Goal: Information Seeking & Learning: Find specific fact

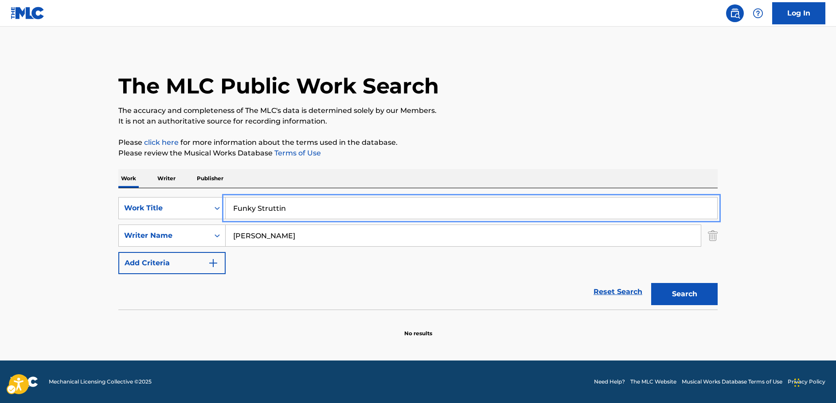
paste input "Oriunde Ai Fi"
type input "Oriunde Ai Fi"
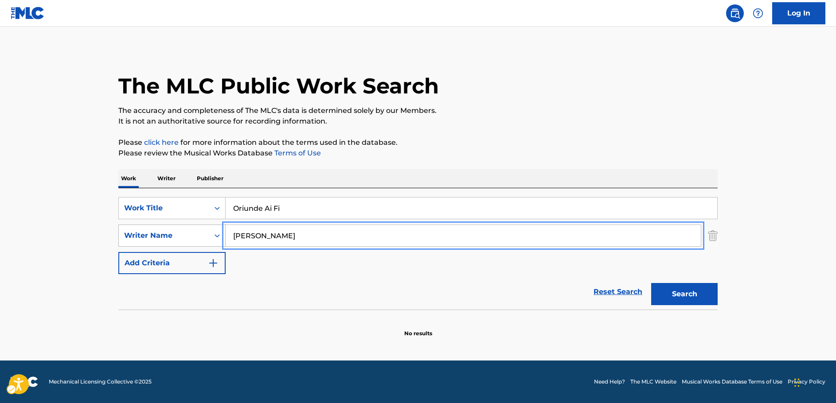
drag, startPoint x: 191, startPoint y: 233, endPoint x: 200, endPoint y: 236, distance: 9.7
click at [181, 233] on div "SearchWithCriteriac4ef90f6-0cd3-4cb7-a22f-38161a9f05c1 Writer Name [PERSON_NAME]" at bounding box center [417, 236] width 599 height 22
paste input "[PERSON_NAME]"
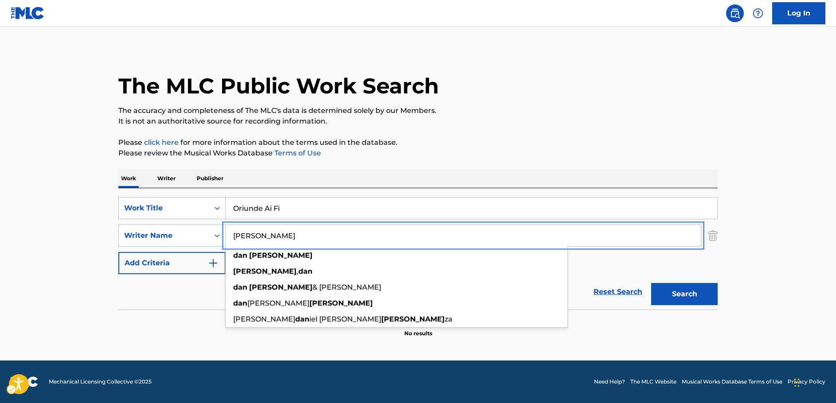
type input "[PERSON_NAME]"
drag, startPoint x: 688, startPoint y: 296, endPoint x: 674, endPoint y: 292, distance: 14.6
click at [687, 296] on button "Search" at bounding box center [684, 294] width 66 height 22
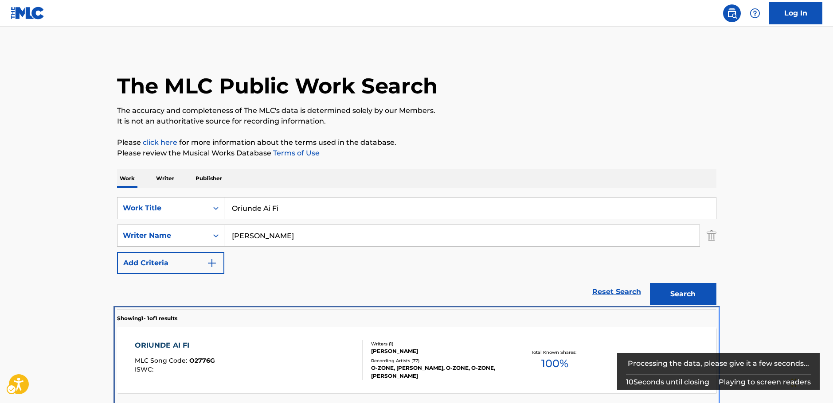
scroll to position [32, 0]
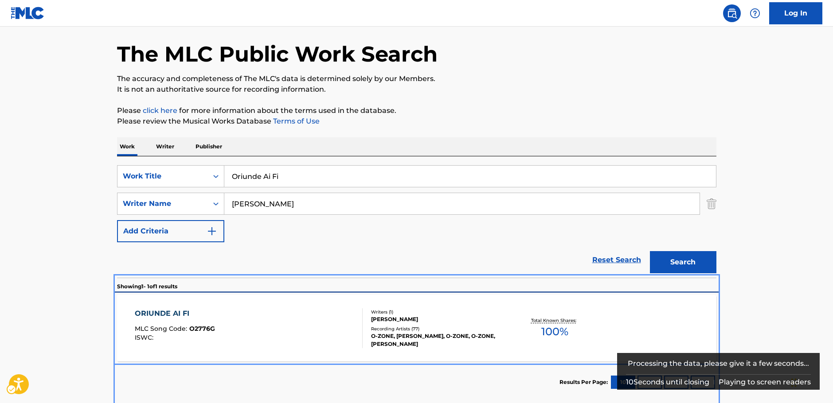
click at [278, 332] on div "ORIUNDE AI FI MLC Song Code : O2776G ISWC :" at bounding box center [249, 328] width 228 height 40
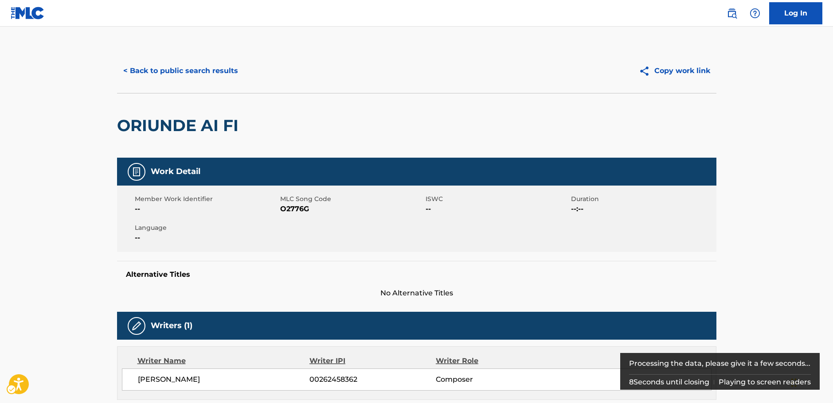
click at [299, 208] on span "MLC Song Code - O2776G" at bounding box center [351, 209] width 143 height 11
copy span "O2776G"
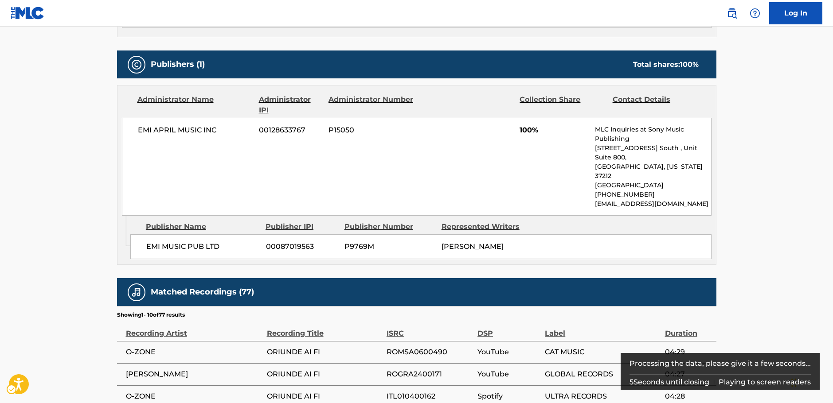
scroll to position [363, 0]
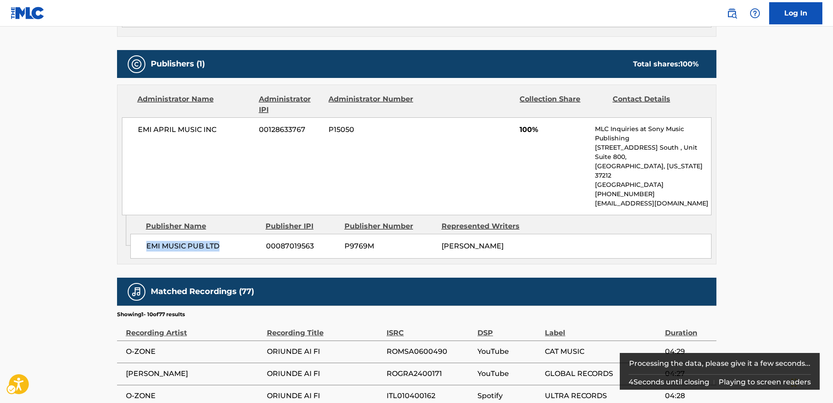
drag, startPoint x: 192, startPoint y: 229, endPoint x: 2, endPoint y: 254, distance: 191.7
click at [141, 234] on div "EMI MUSIC PUB LTD 00087019563 P9769M [PERSON_NAME]" at bounding box center [420, 246] width 581 height 25
copy span "EMI MUSIC PUB LTD"
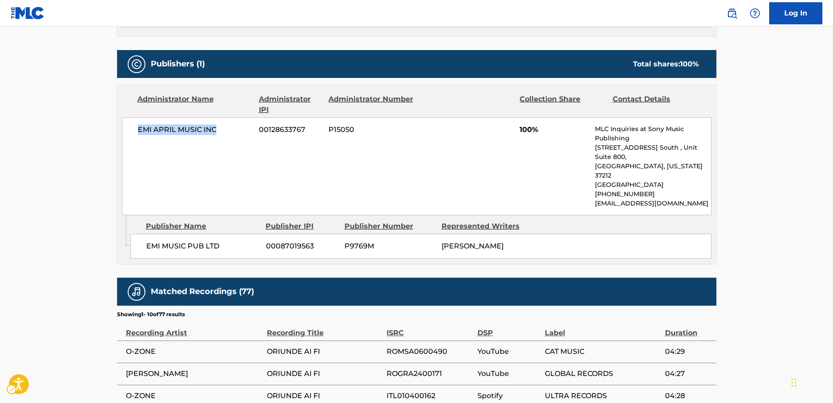
drag, startPoint x: 182, startPoint y: 134, endPoint x: 26, endPoint y: 172, distance: 160.1
click at [122, 138] on div "EMI APRIL MUSIC INC 00128633767 P15050 100% MLC Inquiries at Sony Music Publish…" at bounding box center [416, 166] width 589 height 98
copy span "EMI APRIL MUSIC INC"
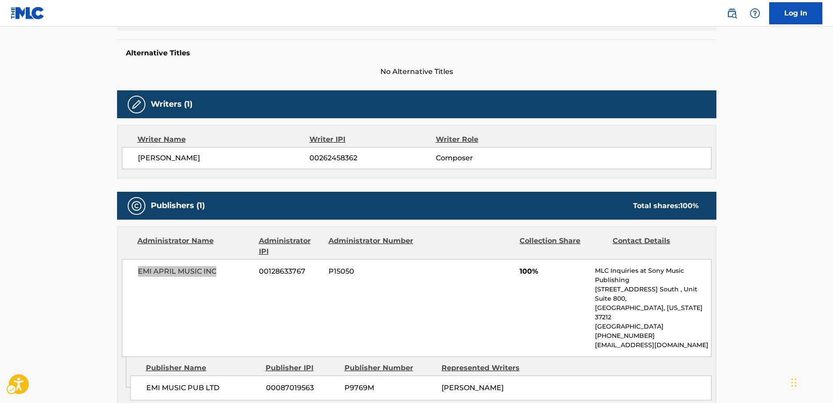
scroll to position [0, 0]
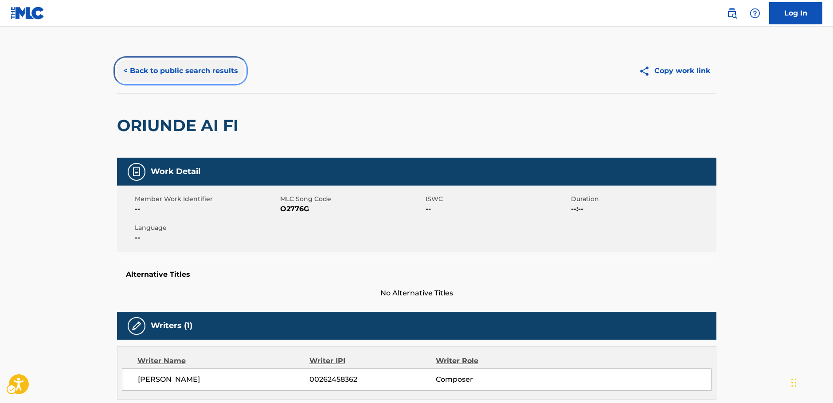
click at [196, 72] on button "< Back to public search results" at bounding box center [180, 71] width 127 height 22
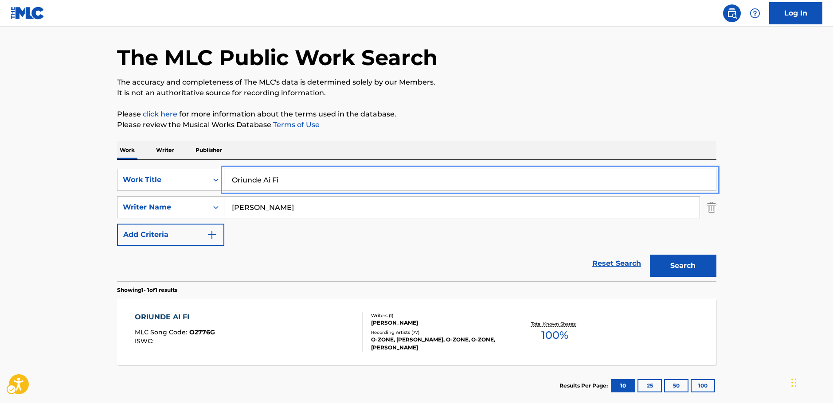
drag, startPoint x: 207, startPoint y: 180, endPoint x: 116, endPoint y: 178, distance: 91.8
click at [116, 178] on div "The MLC Public Work Search The accuracy and completeness of The MLC's data is d…" at bounding box center [416, 213] width 620 height 386
type input "ep"
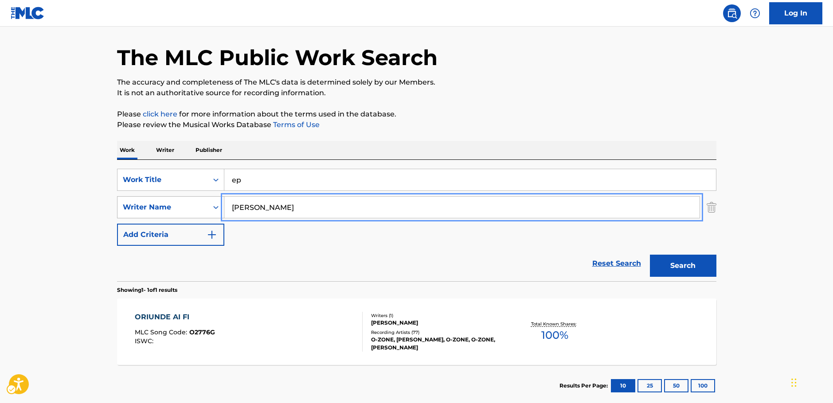
drag, startPoint x: 280, startPoint y: 206, endPoint x: 207, endPoint y: 204, distance: 73.6
click at [207, 204] on div "SearchWithCriteriac4ef90f6-0cd3-4cb7-a22f-38161a9f05c1 Writer Name [PERSON_NAME]" at bounding box center [416, 207] width 599 height 22
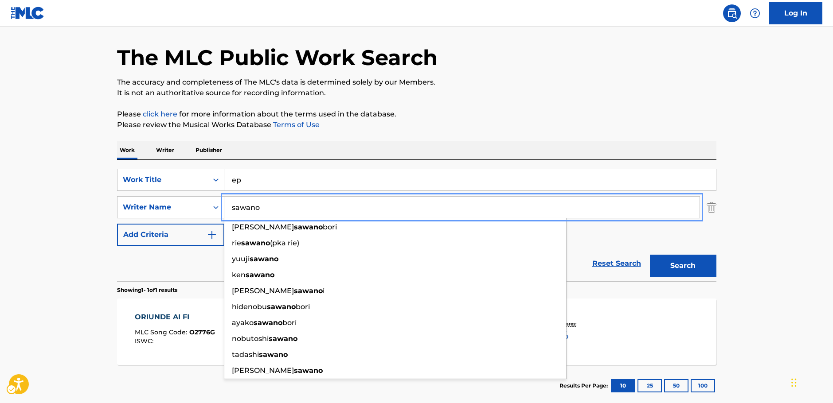
type input "sawano"
click at [676, 267] on button "Search" at bounding box center [683, 266] width 66 height 22
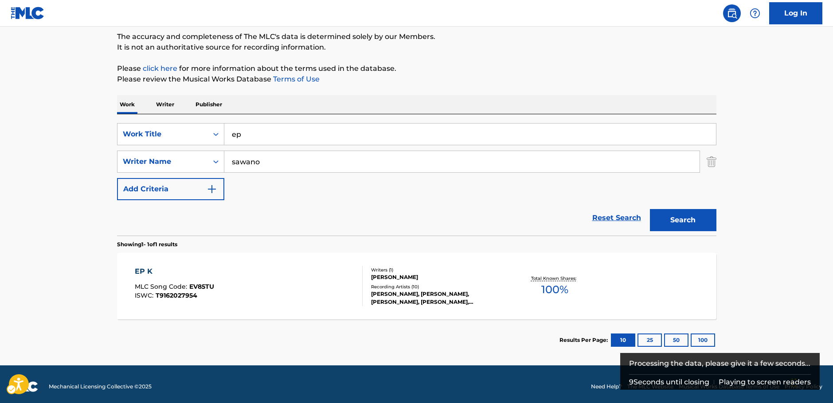
scroll to position [79, 0]
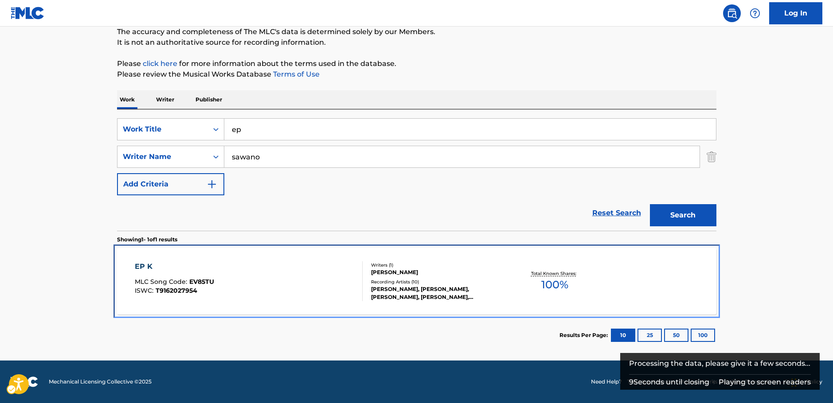
click at [228, 281] on div "EP K MLC Song Code : EV85TU ISWC : T9162027954" at bounding box center [249, 281] width 228 height 40
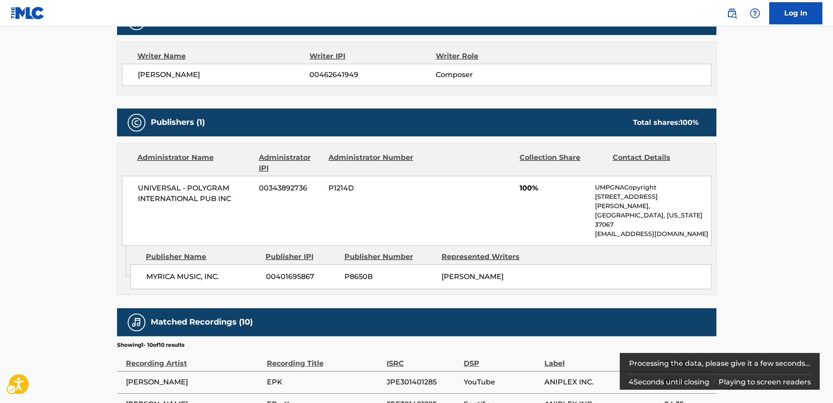
scroll to position [83, 0]
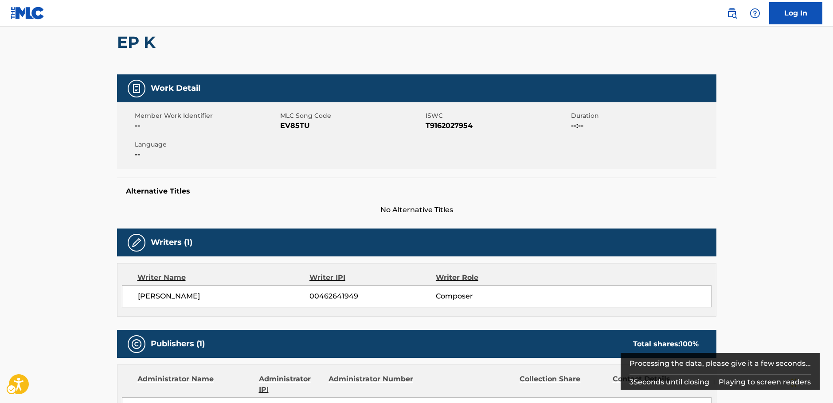
click at [299, 125] on span "MLC Song Code - EV85TU" at bounding box center [351, 126] width 143 height 11
copy span "EV85TU"
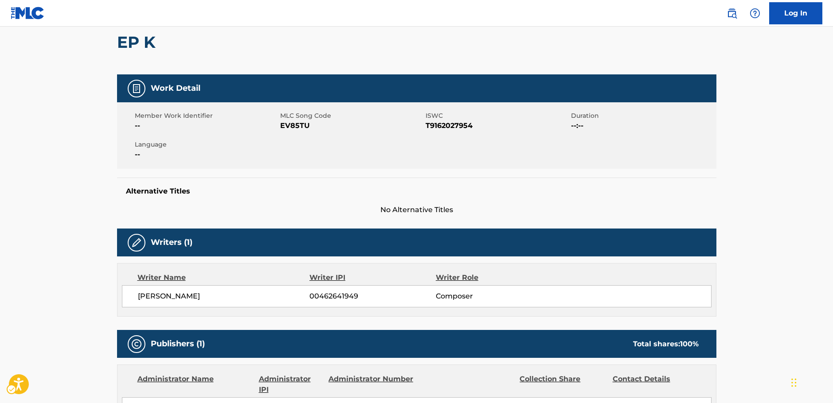
click at [451, 123] on span "ISWC - T9162027954" at bounding box center [496, 126] width 143 height 11
copy span "T9162027954"
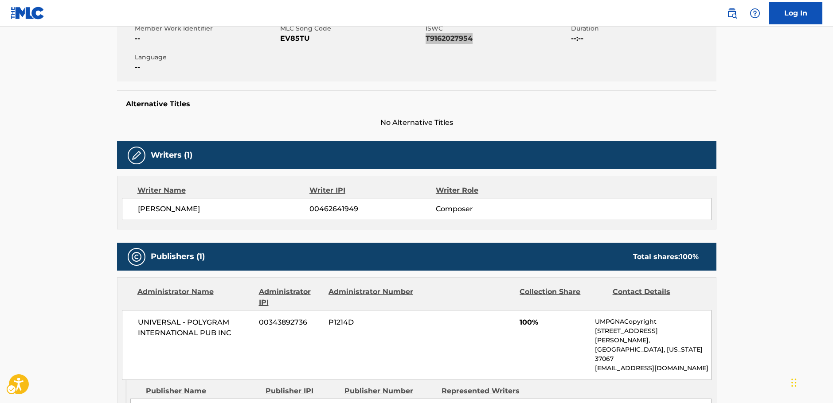
scroll to position [261, 0]
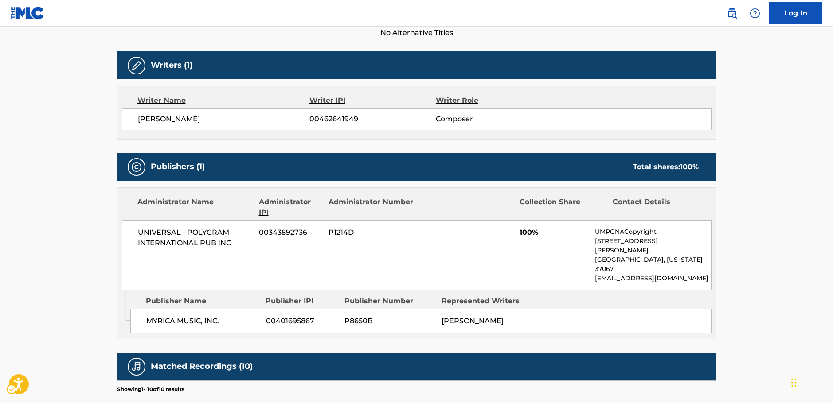
drag, startPoint x: 217, startPoint y: 120, endPoint x: 613, endPoint y: 12, distance: 410.5
click at [140, 118] on span "[PERSON_NAME]" at bounding box center [224, 119] width 172 height 11
copy span "[PERSON_NAME]"
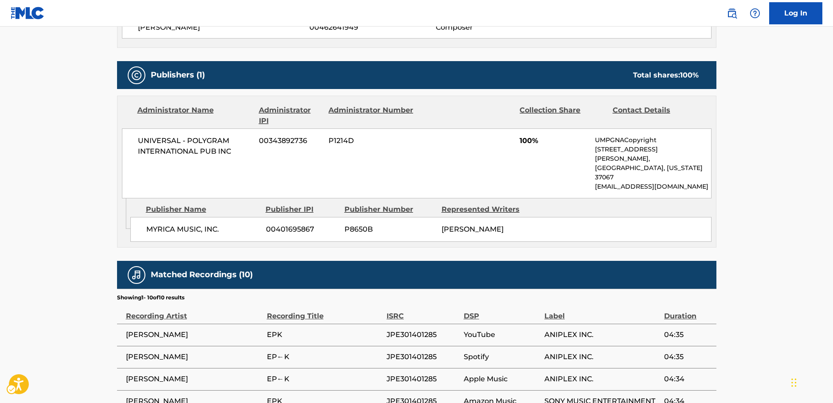
scroll to position [349, 0]
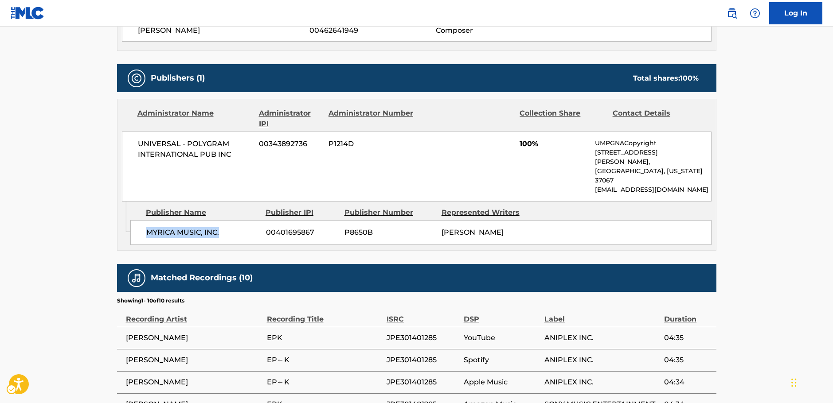
drag, startPoint x: 214, startPoint y: 212, endPoint x: 147, endPoint y: 213, distance: 66.5
click at [147, 227] on span "MYRICA MUSIC, INC." at bounding box center [202, 232] width 113 height 11
copy span "MYRICA MUSIC, INC."
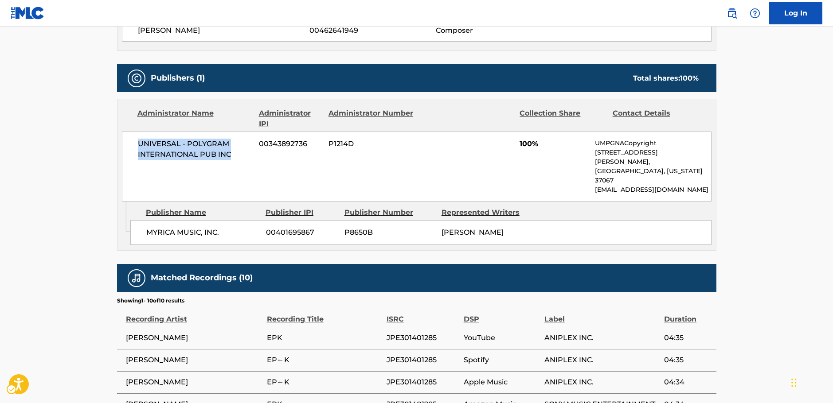
drag, startPoint x: 238, startPoint y: 150, endPoint x: 3, endPoint y: 167, distance: 235.9
click at [130, 142] on div "UNIVERSAL - POLYGRAM INTERNATIONAL PUB INC 00343892736 P1214D 100% UMPGNACopyri…" at bounding box center [416, 167] width 589 height 70
copy span "UNIVERSAL - POLYGRAM INTERNATIONAL PUB INC"
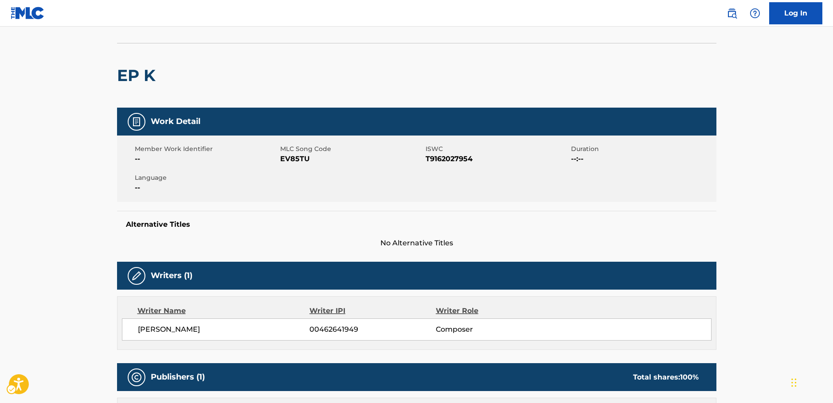
scroll to position [0, 0]
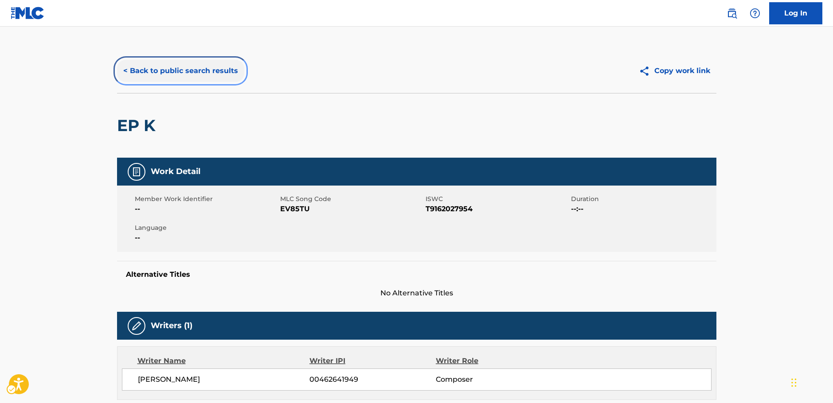
click at [210, 68] on button "< Back to public search results" at bounding box center [180, 71] width 127 height 22
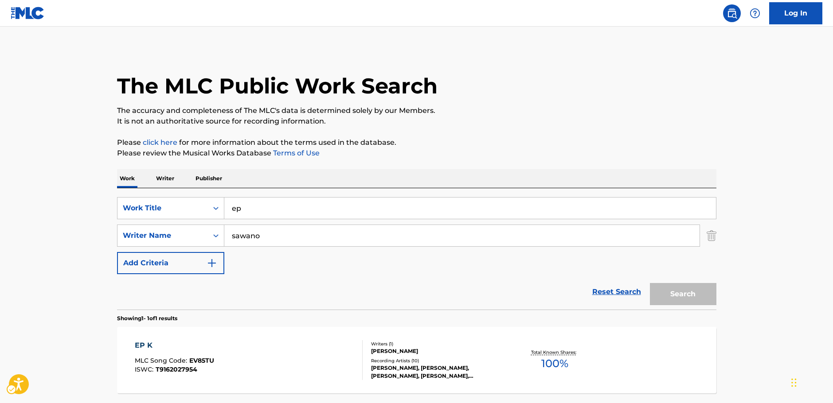
scroll to position [28, 0]
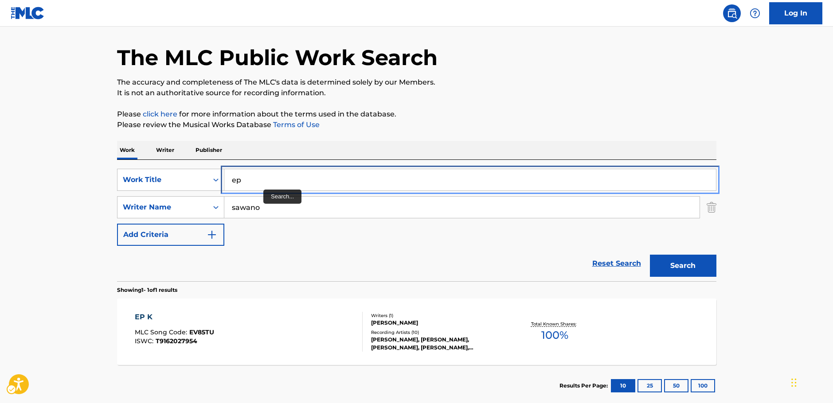
drag, startPoint x: 229, startPoint y: 179, endPoint x: 273, endPoint y: 192, distance: 46.1
click at [196, 181] on div "SearchWithCriteria11510ebe-0769-4dbf-bd94-791de78d58da Work Title ep" at bounding box center [416, 180] width 599 height 22
paste input "72-:THE1/KG-GR-4"
type input "72-:THE1/KG-GR-4"
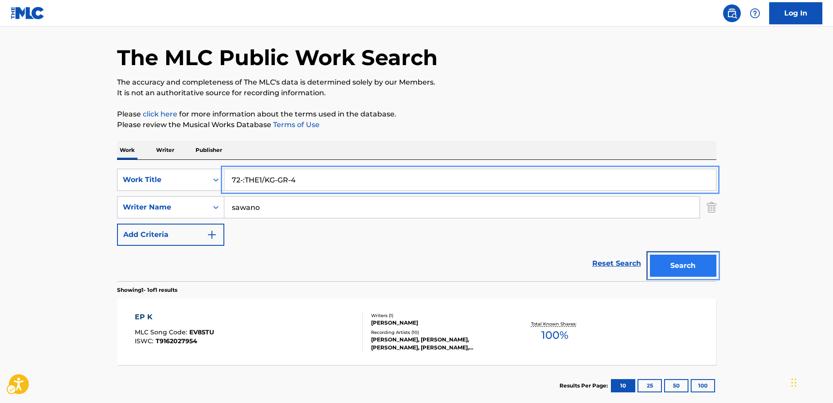
click at [698, 271] on button "Search" at bounding box center [683, 266] width 66 height 22
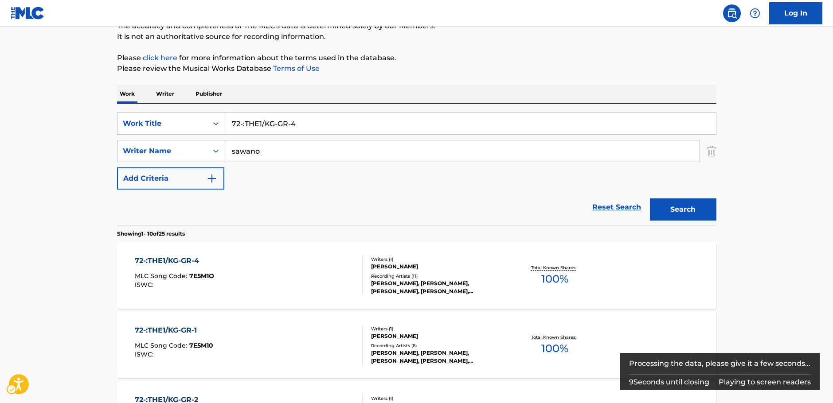
scroll to position [89, 0]
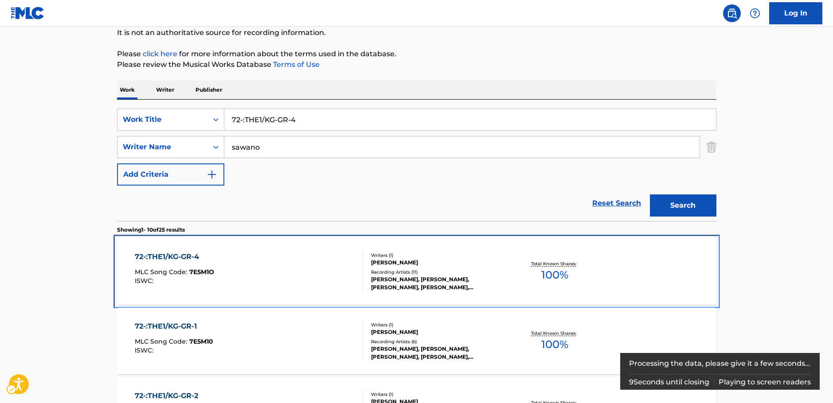
click at [265, 268] on div "72-:THE1/KG-GR-4 MLC Song Code : 7E5M1O ISWC :" at bounding box center [249, 272] width 228 height 40
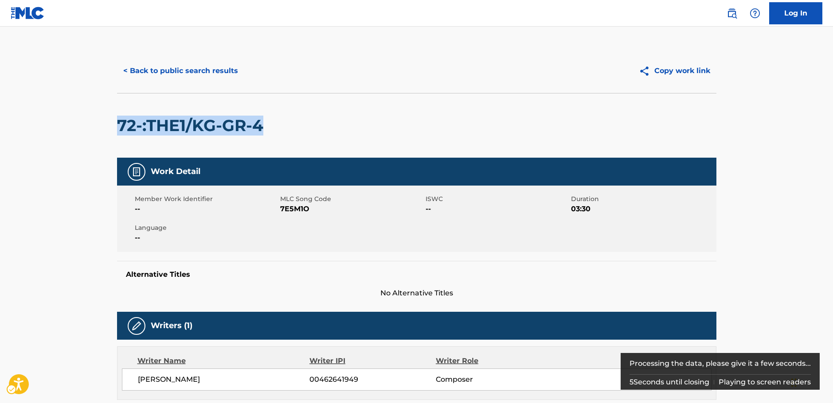
drag, startPoint x: 242, startPoint y: 132, endPoint x: 120, endPoint y: 129, distance: 121.9
click at [120, 129] on div "72-:THE1/KG-GR-4" at bounding box center [416, 125] width 599 height 65
copy h2 "72-:THE1/KG-GR-4"
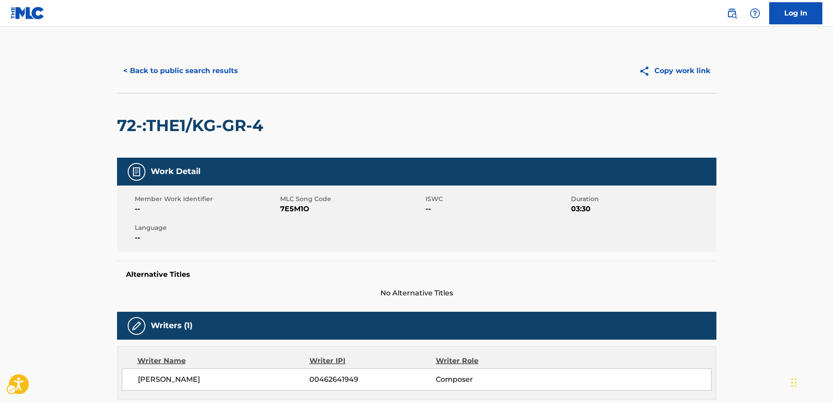
click at [298, 210] on span "MLC Song Code - 7E5M1O" at bounding box center [351, 209] width 143 height 11
copy span "7E5M1O"
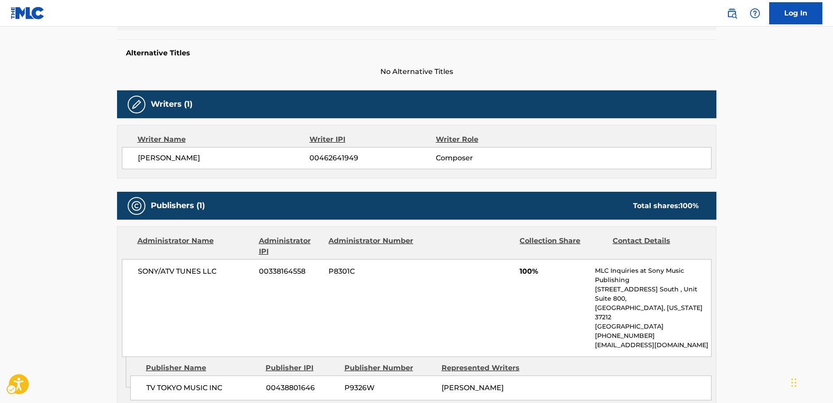
scroll to position [310, 0]
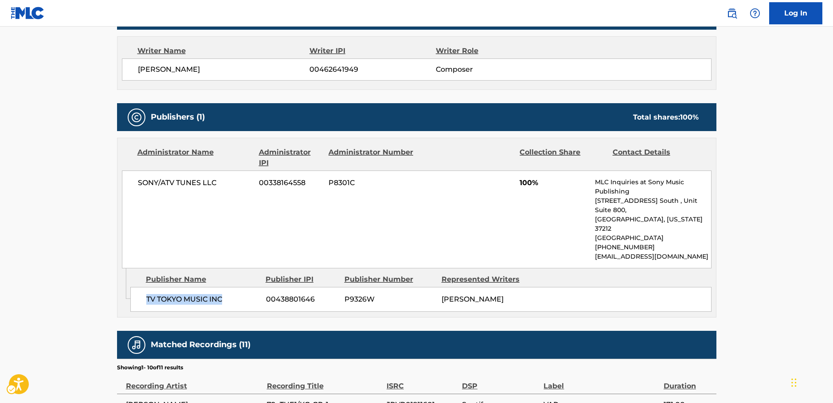
drag, startPoint x: 231, startPoint y: 280, endPoint x: 144, endPoint y: 282, distance: 86.9
click at [145, 287] on div "TV TOKYO MUSIC INC 00438801646 P9326W [PERSON_NAME]" at bounding box center [420, 299] width 581 height 25
drag, startPoint x: 225, startPoint y: 176, endPoint x: 128, endPoint y: 184, distance: 97.4
click at [128, 184] on div "SONY/ATV TUNES LLC 00338164558 P8301C 100% MLC Inquiries at Sony Music Publishi…" at bounding box center [416, 220] width 589 height 98
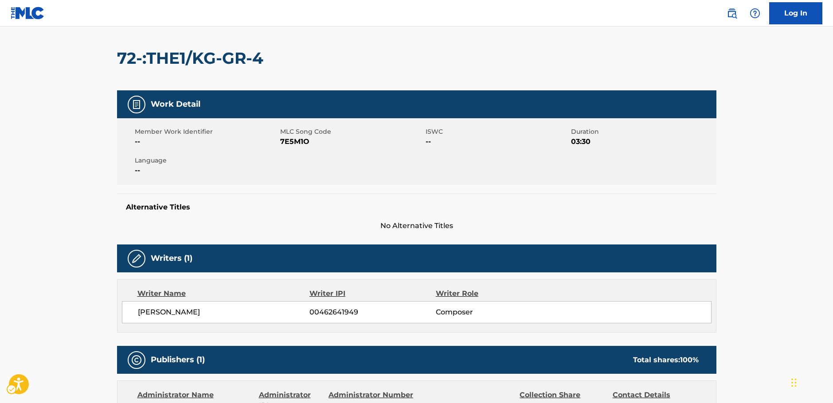
scroll to position [0, 0]
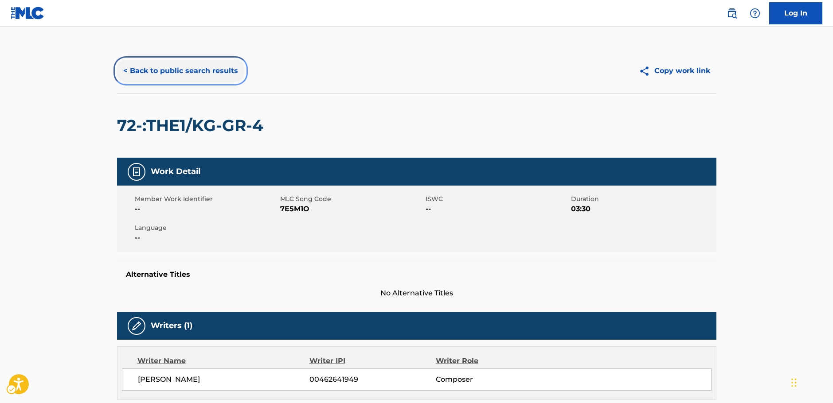
click at [175, 67] on button "< Back to public search results" at bounding box center [180, 71] width 127 height 22
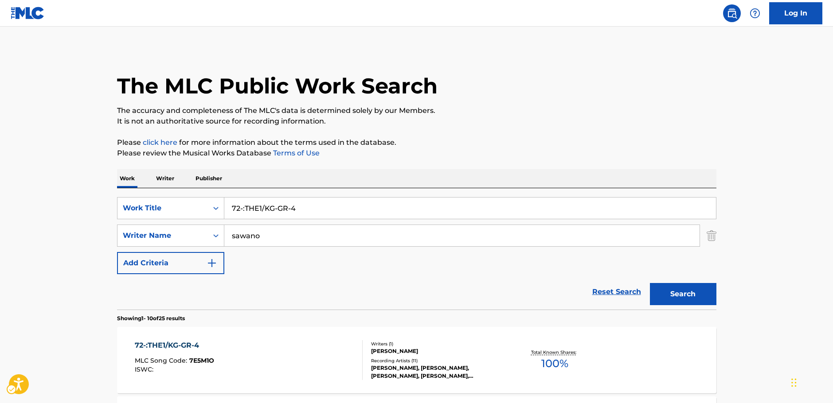
scroll to position [89, 0]
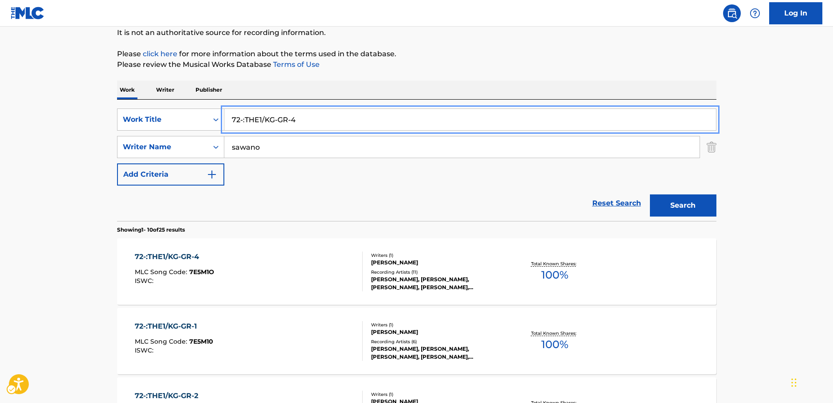
drag, startPoint x: 264, startPoint y: 124, endPoint x: 93, endPoint y: 124, distance: 171.5
paste input "Lullaby for my Sister (Music Box)"
type input "Lullaby for my Sister (Music Box)"
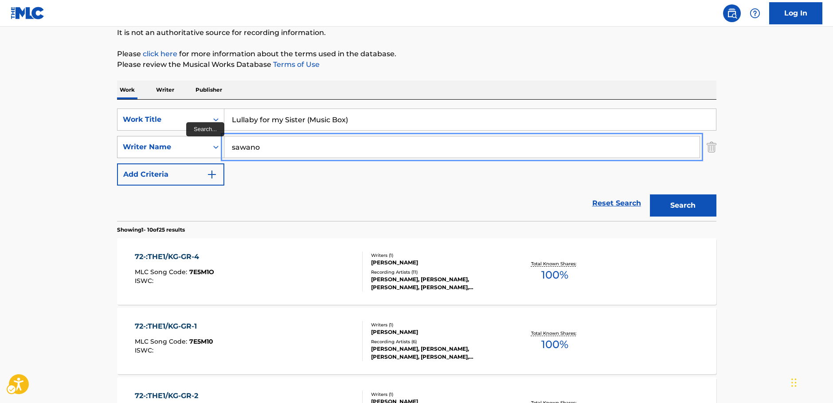
drag, startPoint x: 240, startPoint y: 148, endPoint x: 175, endPoint y: 151, distance: 65.2
click at [193, 148] on div "SearchWithCriteriac4ef90f6-0cd3-4cb7-a22f-38161a9f05c1 Writer Name [PERSON_NAME]" at bounding box center [416, 147] width 599 height 22
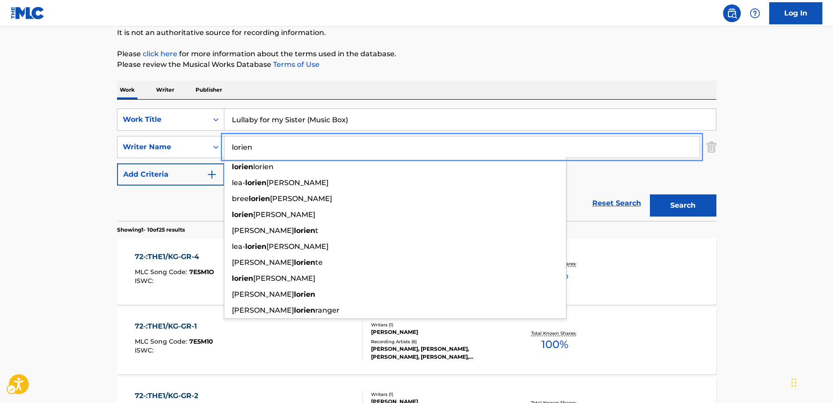
type input "lorien"
click at [689, 201] on button "Search" at bounding box center [683, 206] width 66 height 22
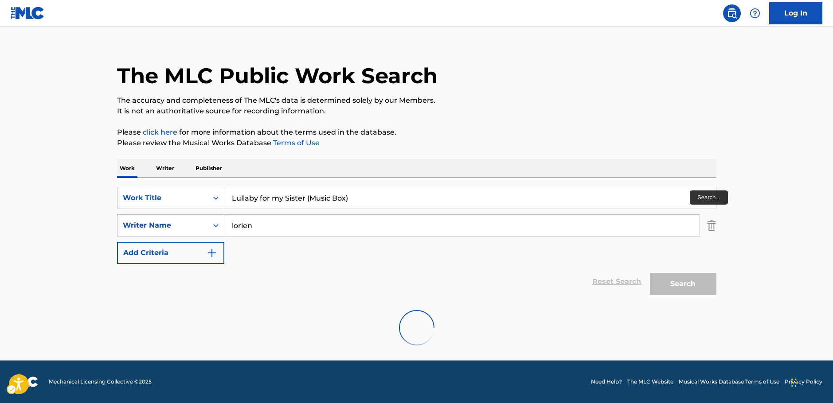
scroll to position [0, 0]
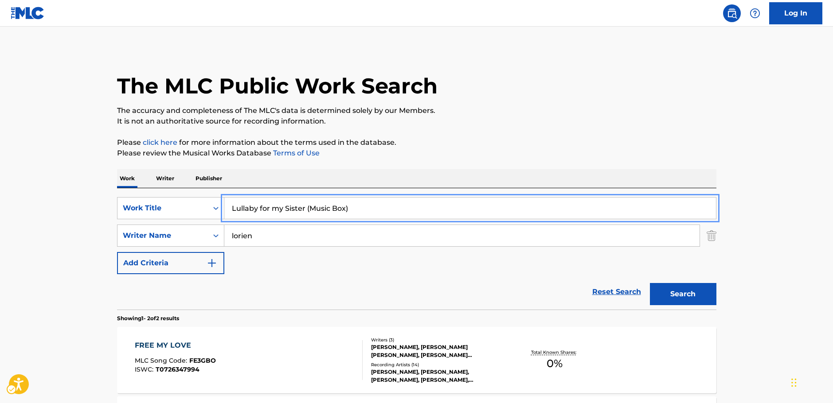
drag, startPoint x: 181, startPoint y: 210, endPoint x: 153, endPoint y: 145, distance: 70.9
click at [177, 208] on div "SearchWithCriteria11510ebe-0769-4dbf-bd94-791de78d58da Work Title Lullaby for m…" at bounding box center [416, 208] width 599 height 22
paste input "A Doll's Beginning"
type input "A Doll's Beginning"
click at [260, 253] on div "SearchWithCriteria11510ebe-0769-4dbf-bd94-791de78d58da Work Title A Doll's Begi…" at bounding box center [416, 235] width 599 height 77
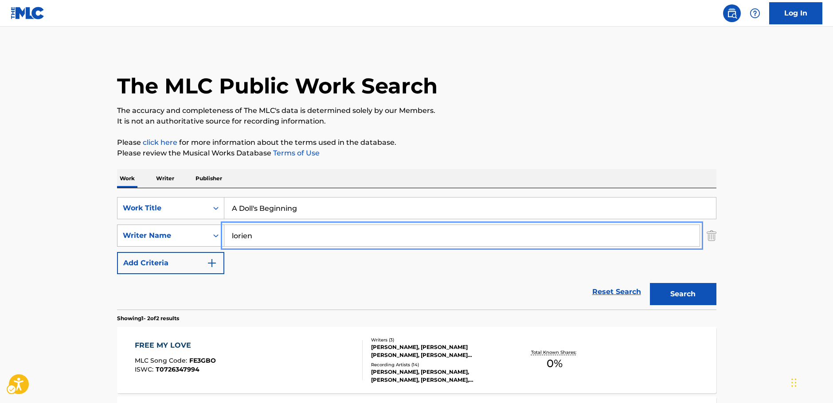
drag, startPoint x: 261, startPoint y: 236, endPoint x: 188, endPoint y: 242, distance: 73.8
click at [188, 243] on div "SearchWithCriteriac4ef90f6-0cd3-4cb7-a22f-38161a9f05c1 Writer Name [PERSON_NAME]" at bounding box center [416, 236] width 599 height 22
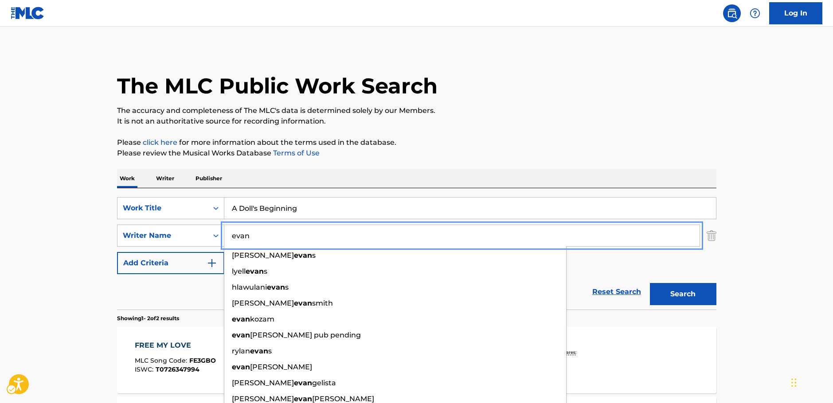
type input "evan"
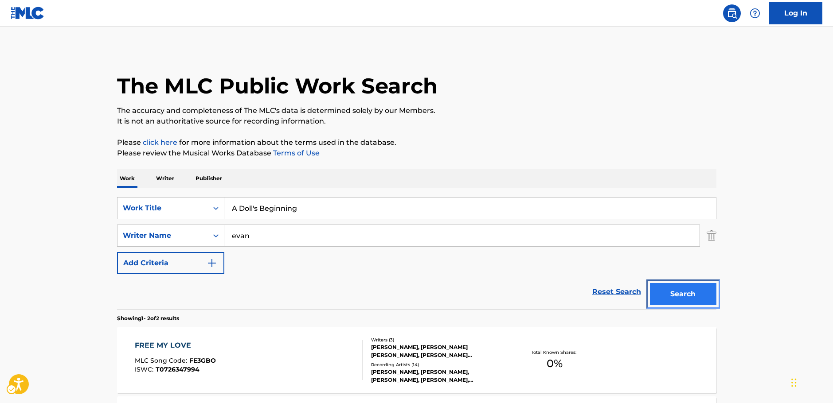
click at [691, 303] on button "Search" at bounding box center [683, 294] width 66 height 22
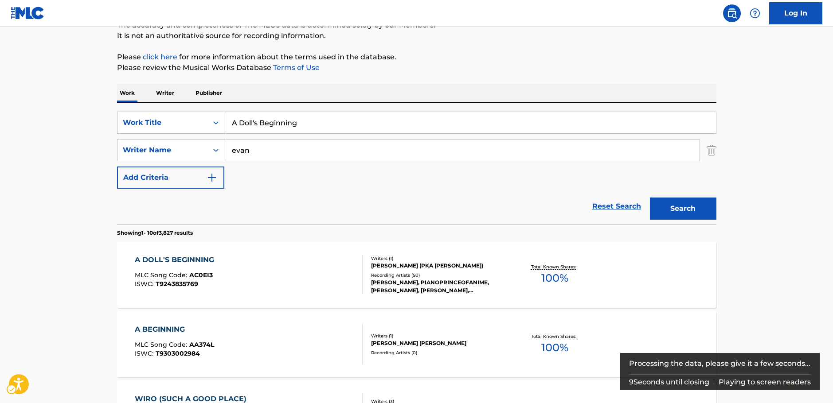
scroll to position [89, 0]
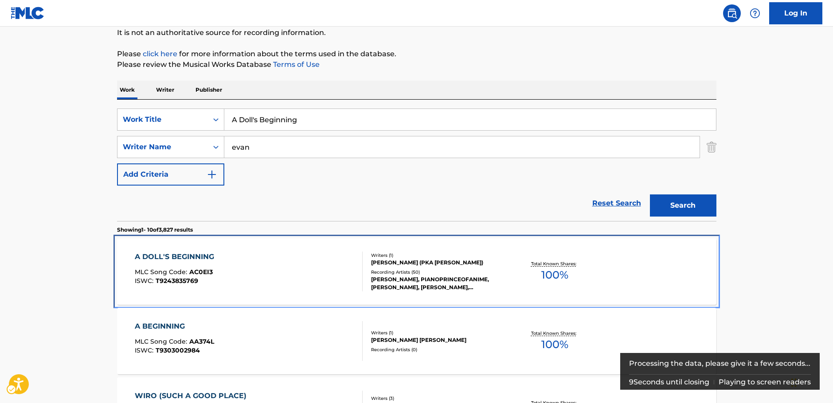
click at [337, 276] on div "A DOLL'S BEGINNING MLC Song Code : AC0EI3 ISWC : T9243835769" at bounding box center [249, 272] width 228 height 40
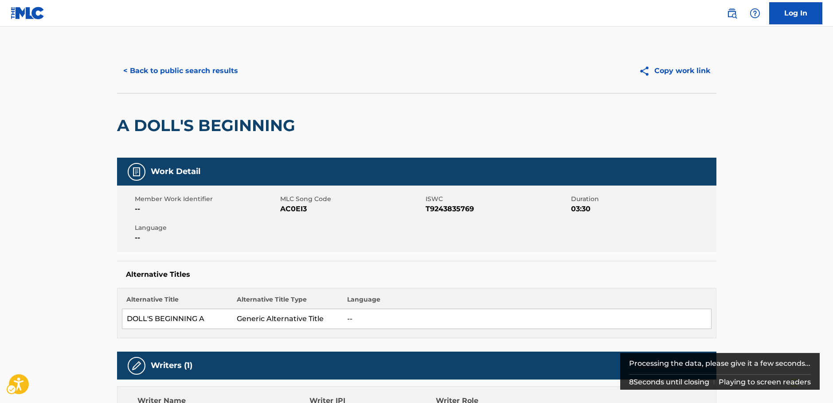
click at [301, 210] on span "MLC Song Code - AC0EI3" at bounding box center [351, 209] width 143 height 11
click at [440, 211] on span "ISWC - T9243835769" at bounding box center [496, 209] width 143 height 11
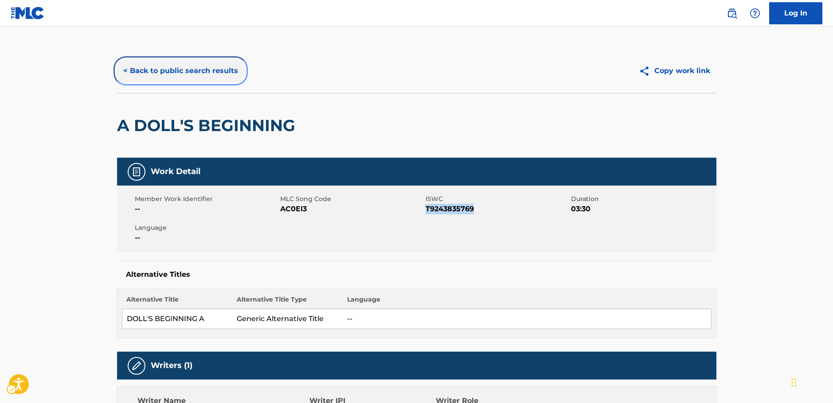
click at [197, 79] on button "< Back to public search results" at bounding box center [180, 71] width 127 height 22
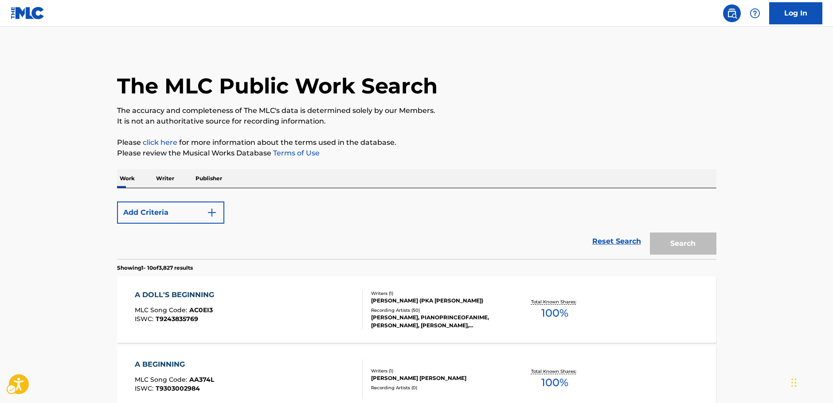
scroll to position [89, 0]
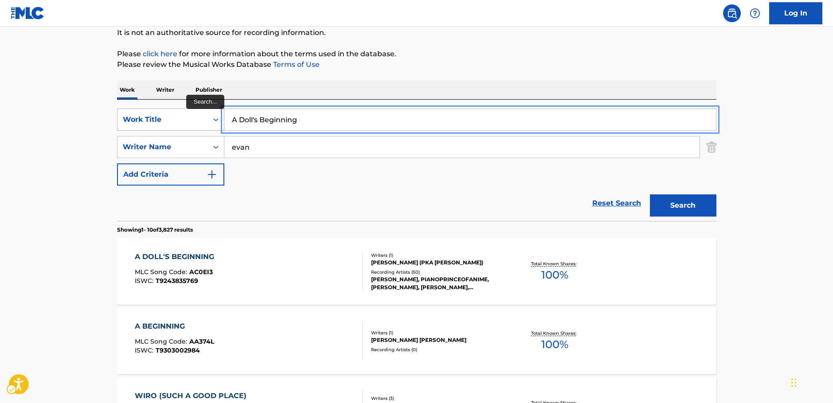
drag, startPoint x: 301, startPoint y: 121, endPoint x: 162, endPoint y: 120, distance: 138.7
click at [163, 119] on div "SearchWithCriteria11510ebe-0769-4dbf-bd94-791de78d58da Work Title A Doll's Begi…" at bounding box center [416, 120] width 599 height 22
paste input "Stardust Love So"
type input "Stardust Love Song"
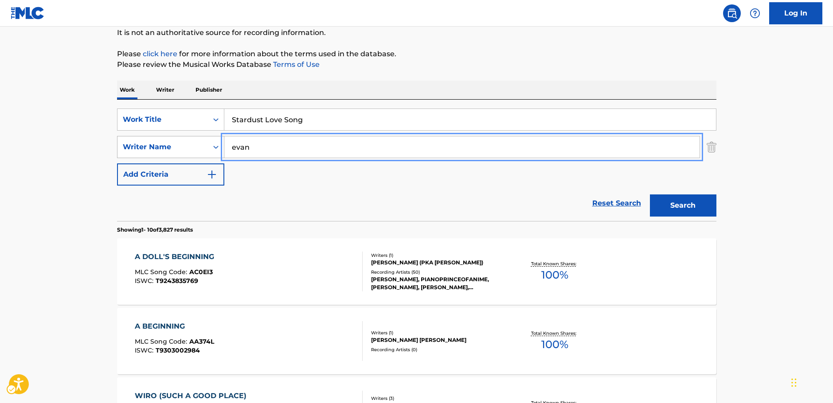
drag, startPoint x: 208, startPoint y: 139, endPoint x: 190, endPoint y: 139, distance: 18.2
click at [190, 139] on div "SearchWithCriteriac4ef90f6-0cd3-4cb7-a22f-38161a9f05c1 Writer Name [PERSON_NAME]" at bounding box center [416, 147] width 599 height 22
click at [650, 195] on button "Search" at bounding box center [683, 206] width 66 height 22
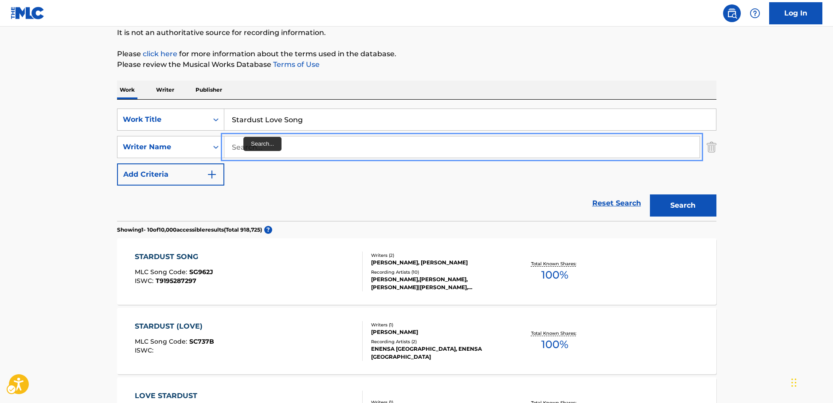
click at [246, 143] on input "Search..." at bounding box center [461, 146] width 475 height 21
click at [650, 195] on button "Search" at bounding box center [683, 206] width 66 height 22
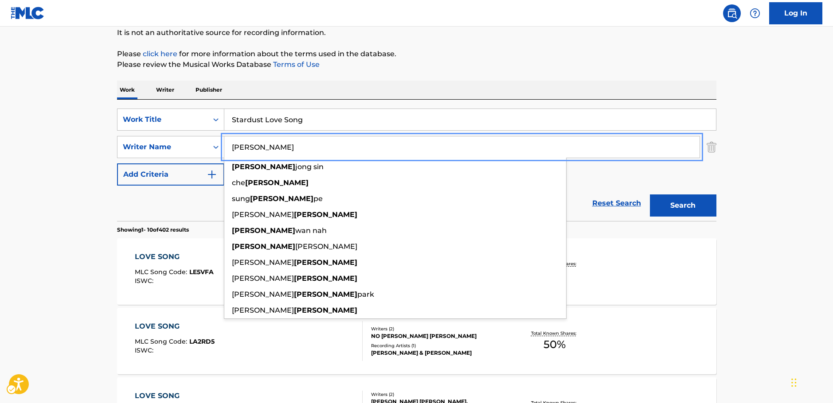
drag, startPoint x: 254, startPoint y: 144, endPoint x: 98, endPoint y: 132, distance: 156.4
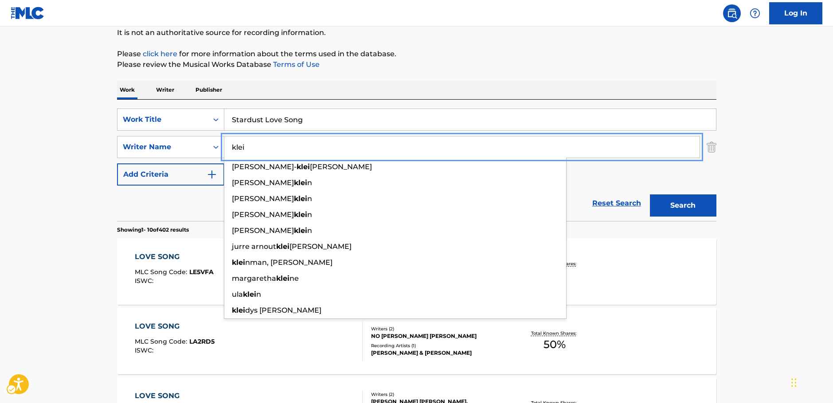
type input "klei"
click at [677, 208] on button "Search" at bounding box center [683, 206] width 66 height 22
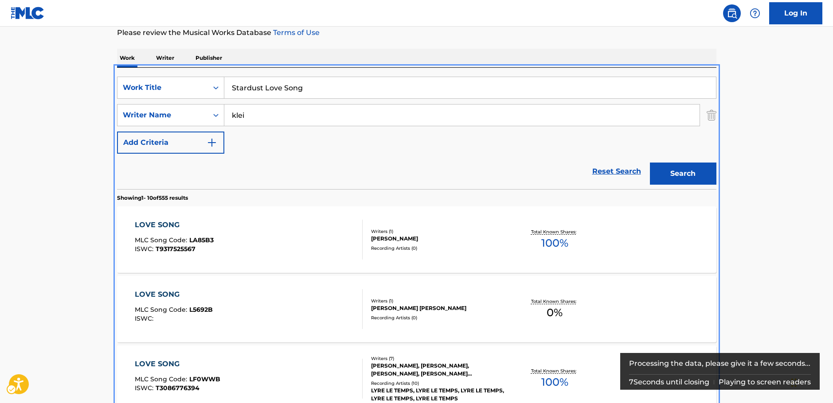
scroll to position [11, 0]
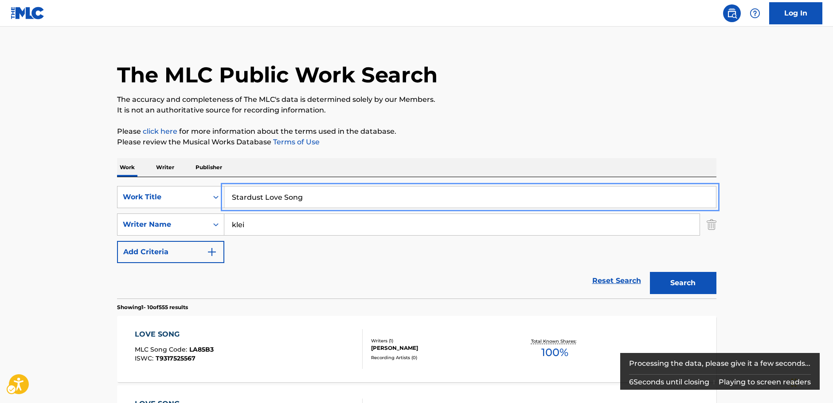
drag, startPoint x: 178, startPoint y: 196, endPoint x: 168, endPoint y: 185, distance: 14.8
click at [136, 193] on div "SearchWithCriteria11510ebe-0769-4dbf-bd94-791de78d58da Work Title Stardust Love…" at bounding box center [416, 197] width 599 height 22
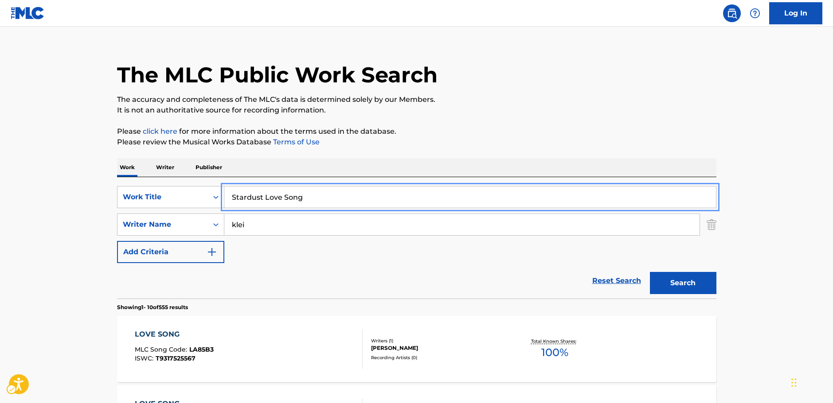
scroll to position [0, 0]
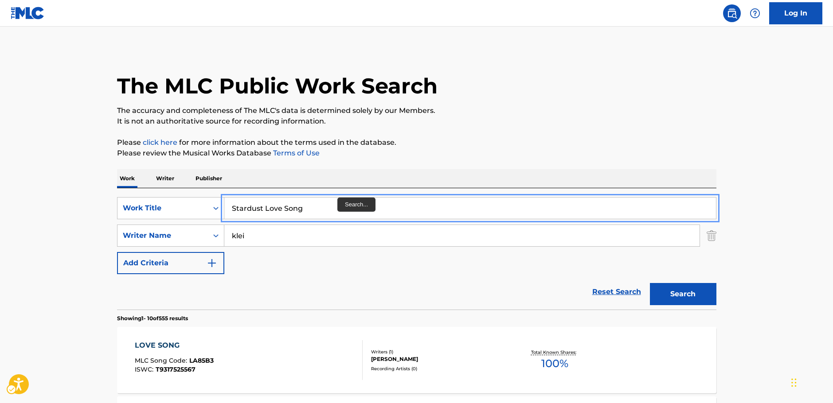
paste input "[PERSON_NAME]"
type input "[PERSON_NAME]"
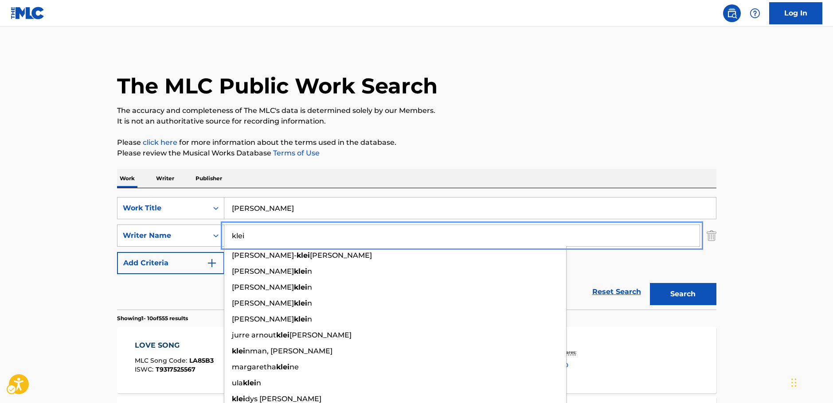
drag, startPoint x: 253, startPoint y: 239, endPoint x: 186, endPoint y: 233, distance: 67.6
click at [186, 233] on div "SearchWithCriteriac4ef90f6-0cd3-4cb7-a22f-38161a9f05c1 Writer Name [PERSON_NAME…" at bounding box center [416, 236] width 599 height 22
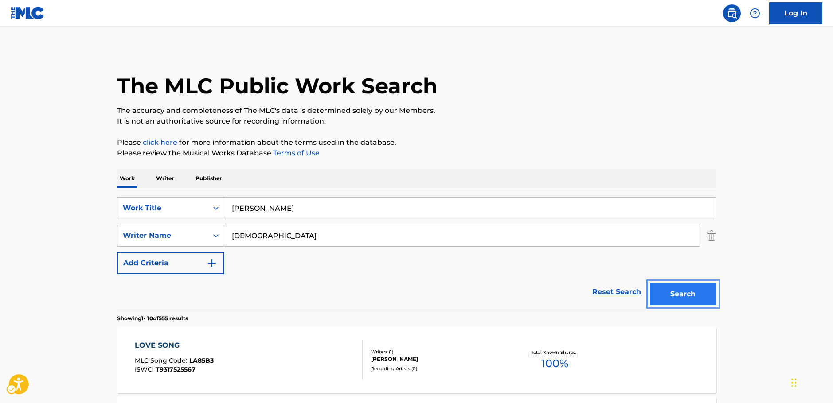
click at [676, 292] on button "Search" at bounding box center [683, 294] width 66 height 22
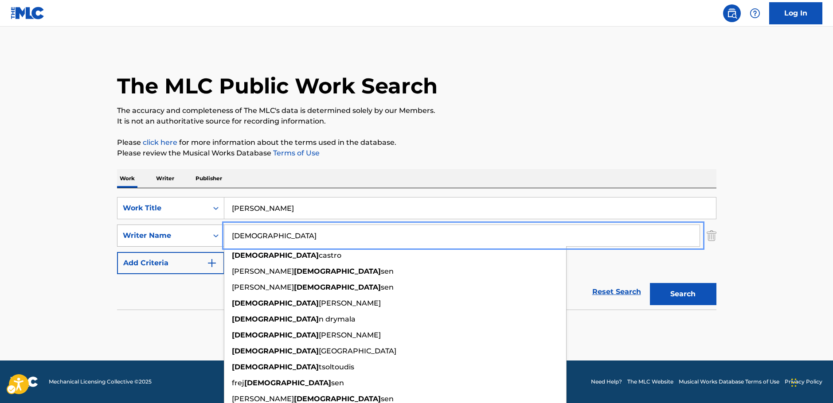
drag, startPoint x: 269, startPoint y: 237, endPoint x: 206, endPoint y: 236, distance: 63.4
click at [206, 236] on div "SearchWithCriteriac4ef90f6-0cd3-4cb7-a22f-38161a9f05c1 Writer Name [PERSON_NAME…" at bounding box center [416, 236] width 599 height 22
paste input "[PERSON_NAME]"
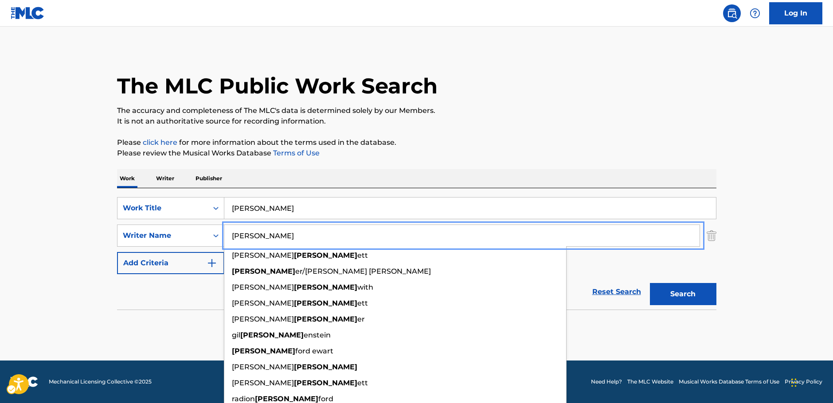
type input "[PERSON_NAME]"
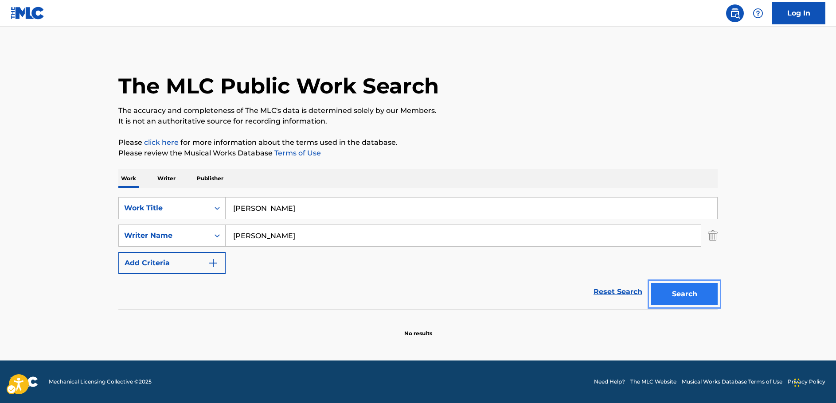
click at [680, 300] on button "Search" at bounding box center [684, 294] width 66 height 22
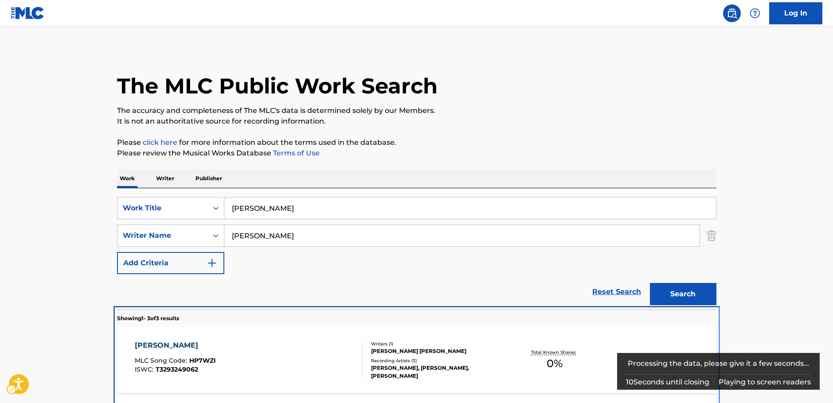
scroll to position [171, 0]
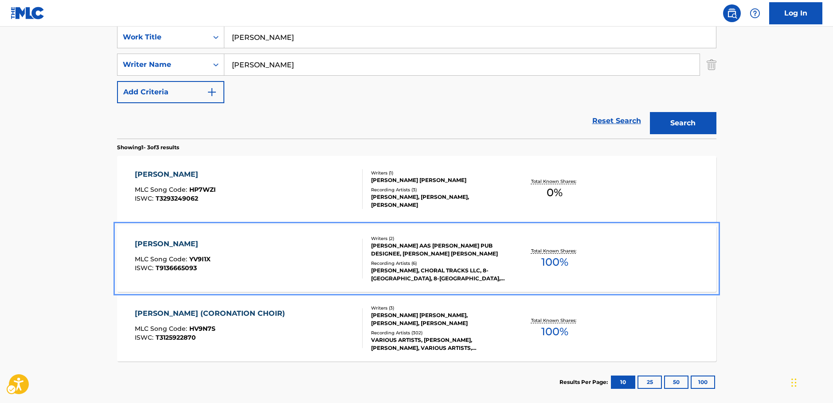
click at [296, 251] on div "HEIMR ARNADAIR MLC Song Code : YV9I1X ISWC : T9136665093" at bounding box center [249, 259] width 228 height 40
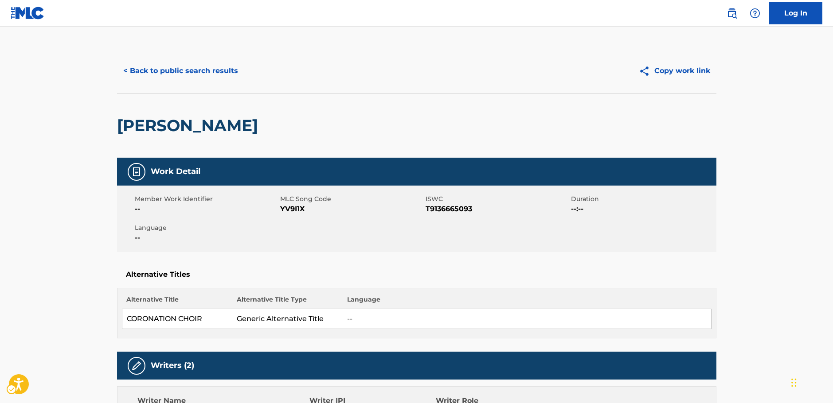
drag, startPoint x: 286, startPoint y: 126, endPoint x: 122, endPoint y: 126, distance: 163.5
click at [122, 126] on div "[PERSON_NAME]" at bounding box center [416, 125] width 599 height 65
click at [209, 70] on button "< Back to public search results" at bounding box center [180, 71] width 127 height 22
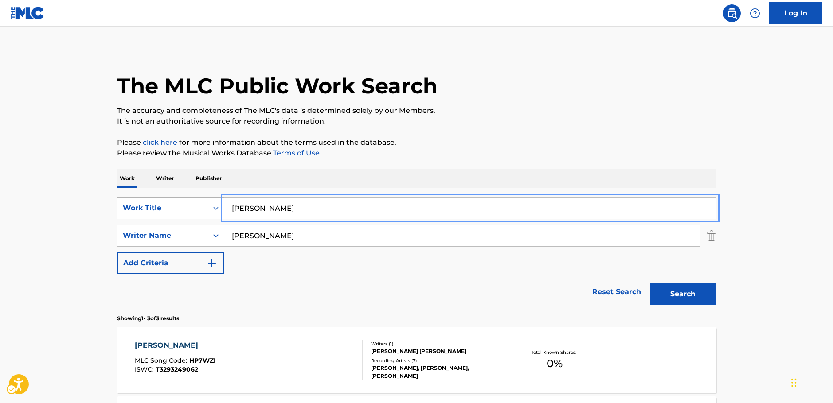
drag, startPoint x: 309, startPoint y: 211, endPoint x: 214, endPoint y: 207, distance: 94.9
click at [214, 207] on div "SearchWithCriteria11510ebe-0769-4dbf-bd94-791de78d58da Work Title [PERSON_NAME]" at bounding box center [416, 208] width 599 height 22
paste input "Vuelie"
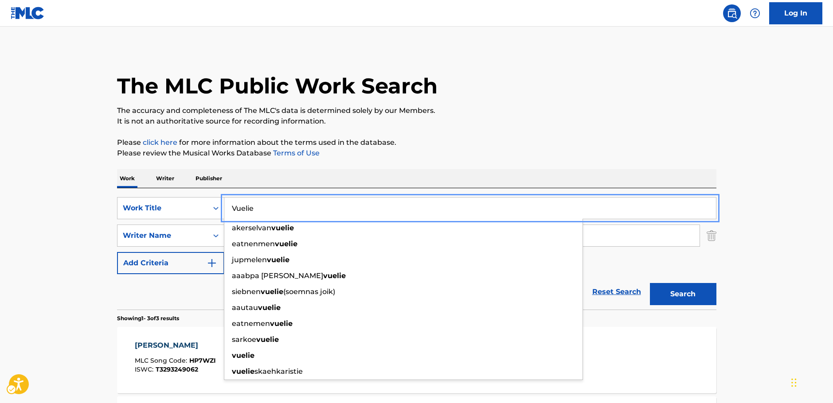
type input "Vuelie"
click at [676, 297] on button "Search" at bounding box center [683, 294] width 66 height 22
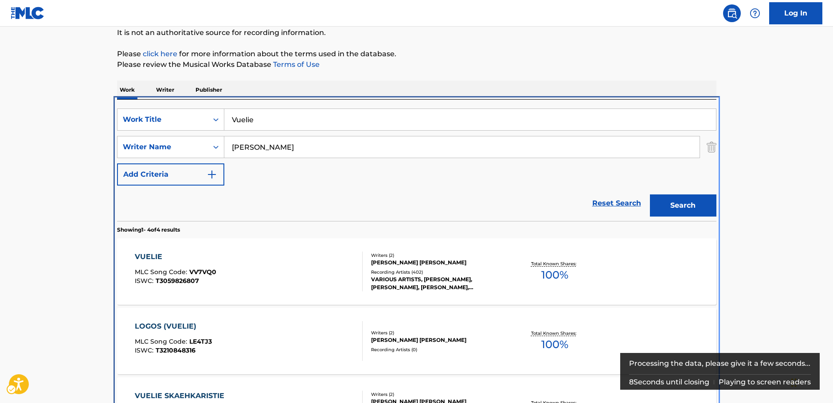
scroll to position [188, 0]
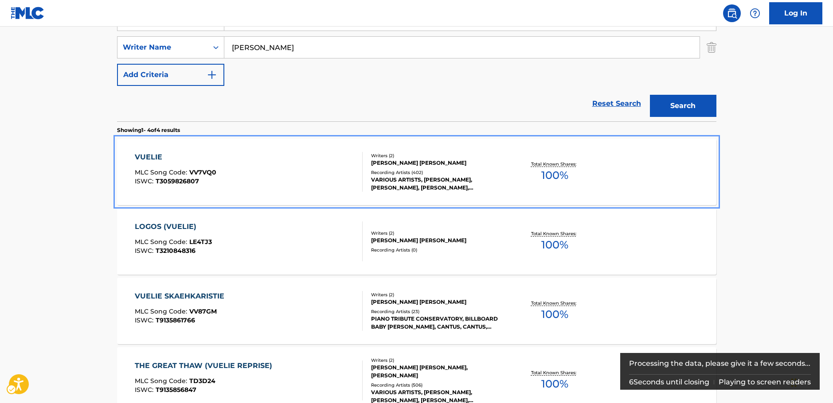
click at [272, 178] on div "VUELIE MLC Song Code : VV7VQ0 ISWC : T3059826807" at bounding box center [249, 172] width 228 height 40
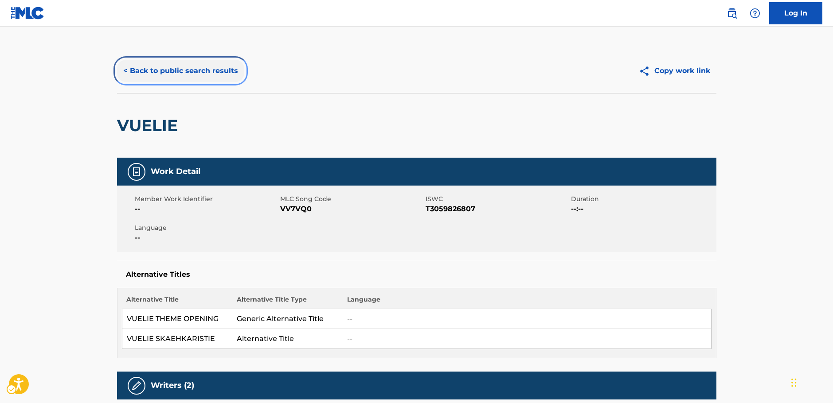
click at [210, 70] on button "< Back to public search results" at bounding box center [180, 71] width 127 height 22
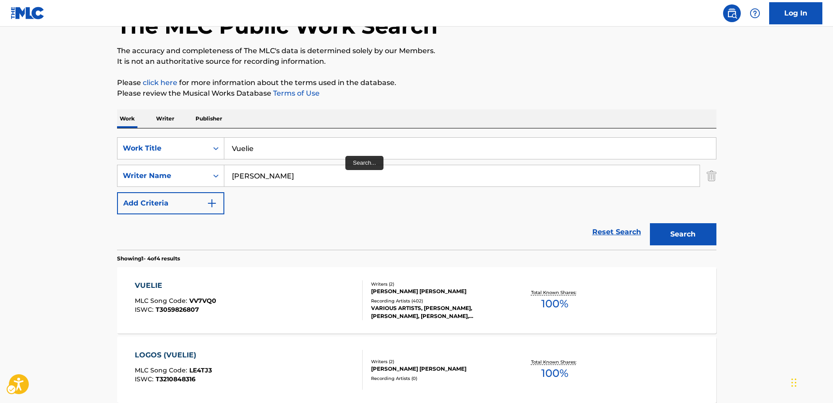
scroll to position [55, 0]
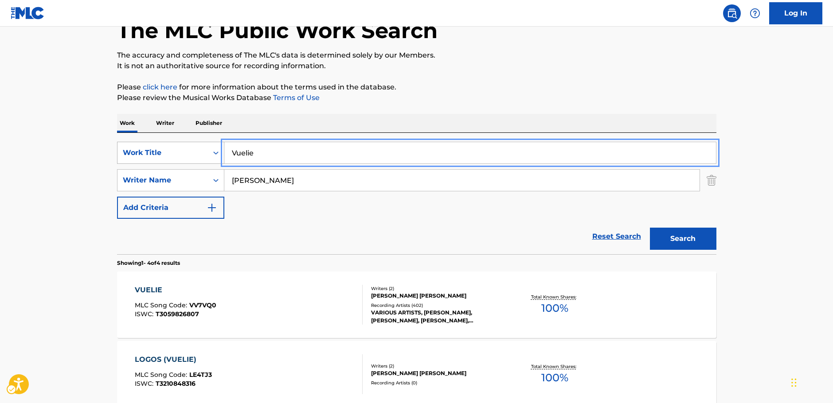
drag, startPoint x: 280, startPoint y: 153, endPoint x: 158, endPoint y: 149, distance: 122.4
click at [158, 149] on div "SearchWithCriteria11510ebe-0769-4dbf-bd94-791de78d58da Work Title Vuelie" at bounding box center [416, 153] width 599 height 22
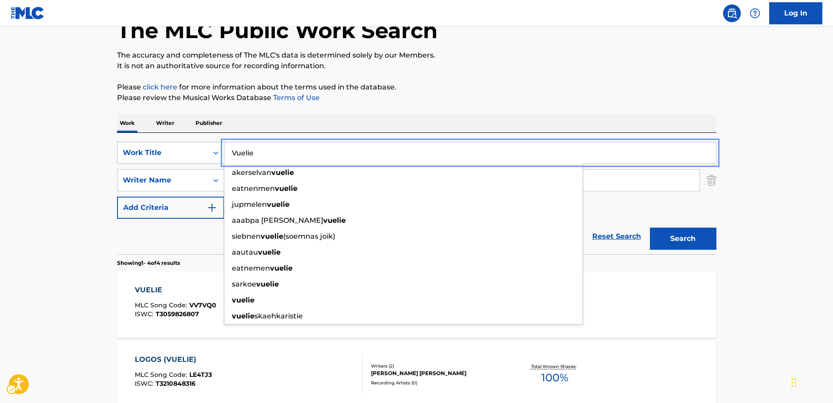
paste input "HITORIGOTO"
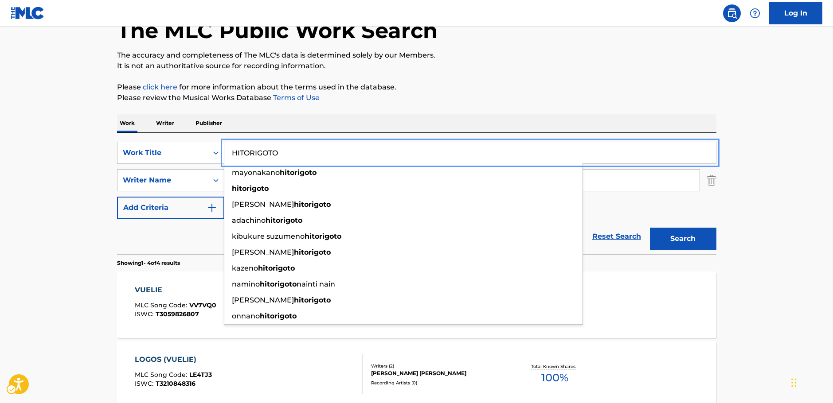
type input "HITORIGOTO"
click at [74, 165] on main "The MLC Public Work Search The accuracy and completeness of The MLC's data is d…" at bounding box center [416, 282] width 833 height 622
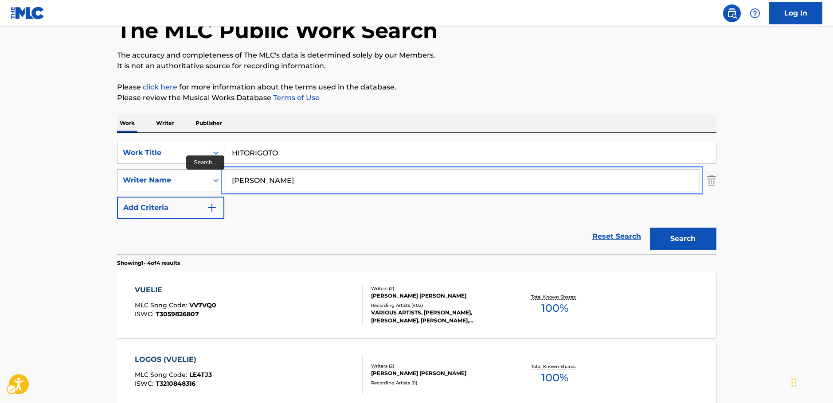
drag, startPoint x: 197, startPoint y: 179, endPoint x: 186, endPoint y: 177, distance: 10.8
click at [186, 178] on div "SearchWithCriteriac4ef90f6-0cd3-4cb7-a22f-38161a9f05c1 Writer Name [PERSON_NAME]" at bounding box center [416, 180] width 599 height 22
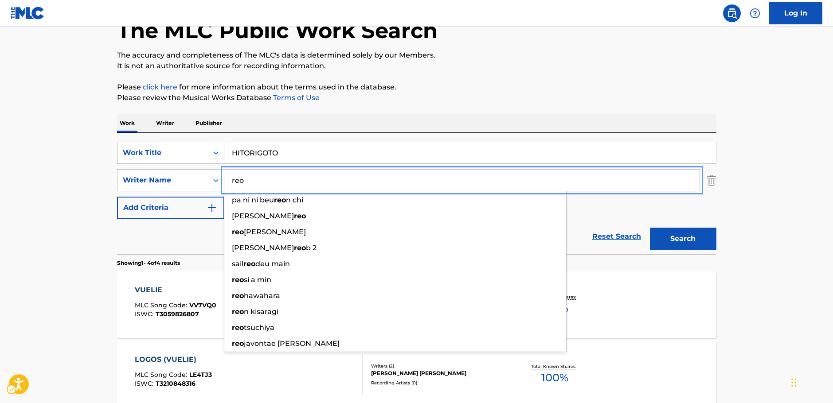
type input "reo"
click at [691, 237] on button "Search" at bounding box center [683, 239] width 66 height 22
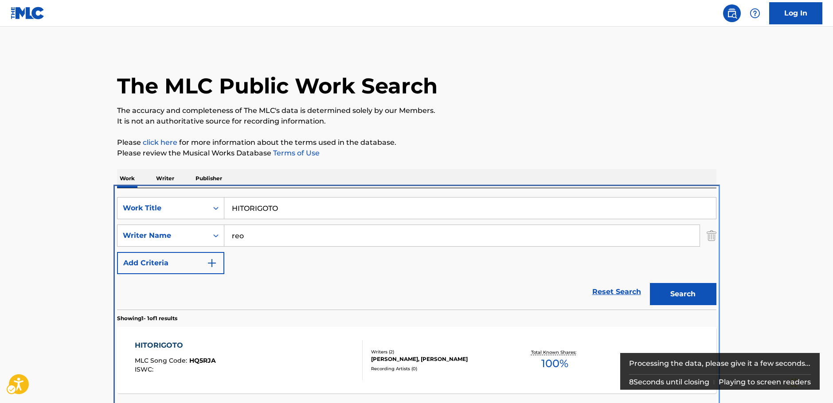
scroll to position [32, 0]
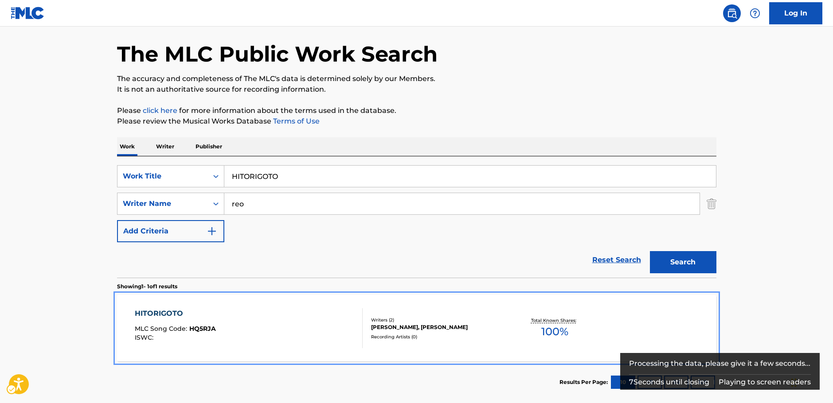
click at [292, 334] on div "HITORIGOTO MLC Song Code : HQ5RJA ISWC :" at bounding box center [249, 328] width 228 height 40
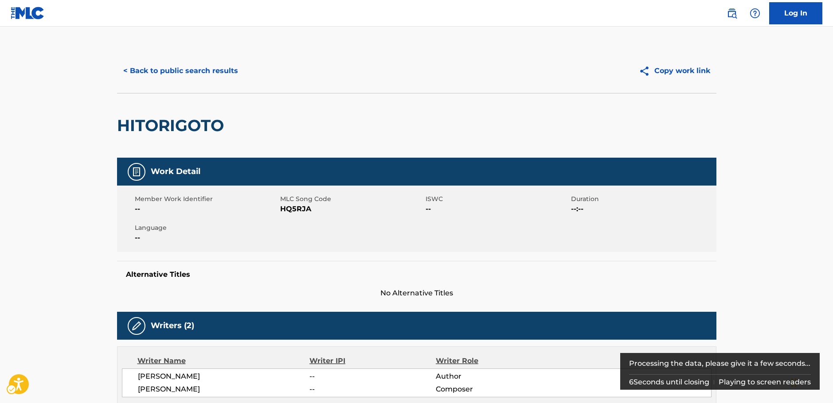
click at [298, 210] on span "MLC Song Code - HQ5RJA" at bounding box center [351, 209] width 143 height 11
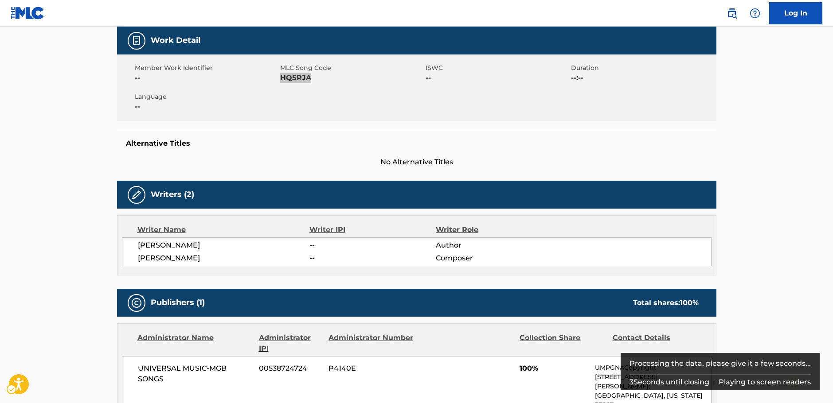
scroll to position [222, 0]
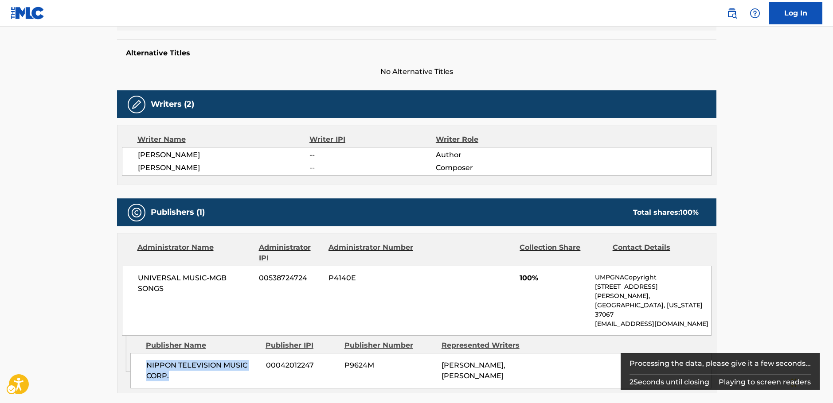
drag, startPoint x: 175, startPoint y: 361, endPoint x: 132, endPoint y: 344, distance: 46.2
click at [136, 353] on div "NIPPON TELEVISION MUSIC CORP. 00042012247 P9624M [PERSON_NAME], [PERSON_NAME]" at bounding box center [420, 370] width 581 height 35
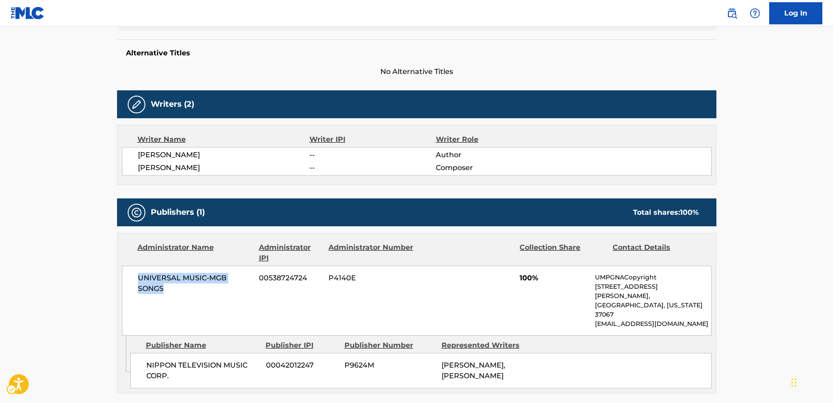
drag, startPoint x: 150, startPoint y: 278, endPoint x: 0, endPoint y: 271, distance: 150.4
click at [137, 273] on div "UNIVERSAL MUSIC-MGB SONGS 00538724724 P4140E 100% UMPGNACopyright [STREET_ADDRE…" at bounding box center [416, 301] width 589 height 70
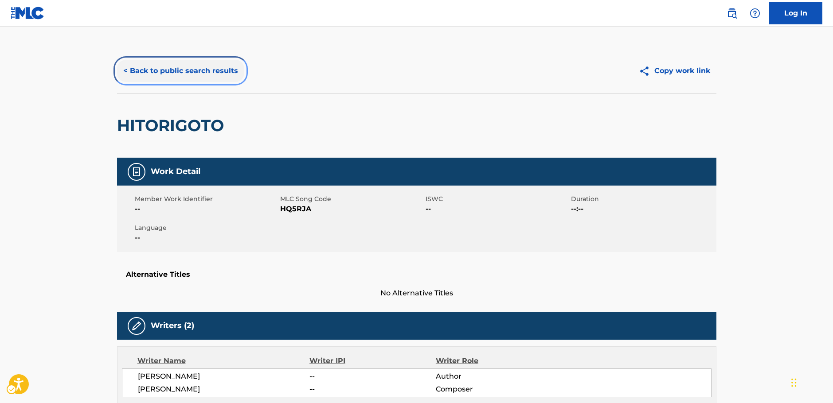
click at [197, 69] on button "< Back to public search results" at bounding box center [180, 71] width 127 height 22
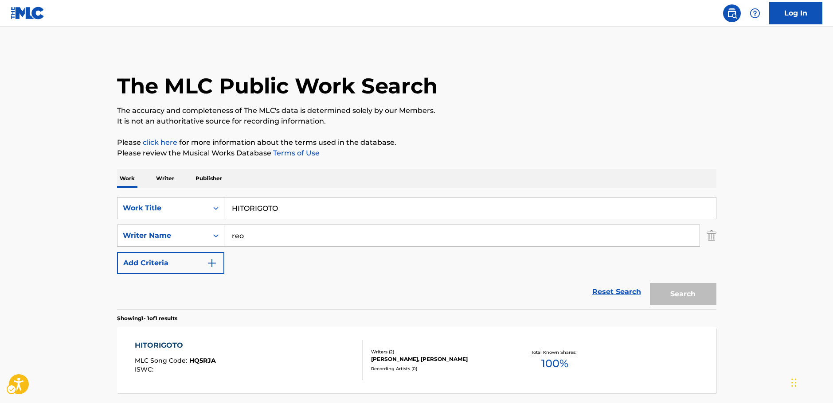
scroll to position [28, 0]
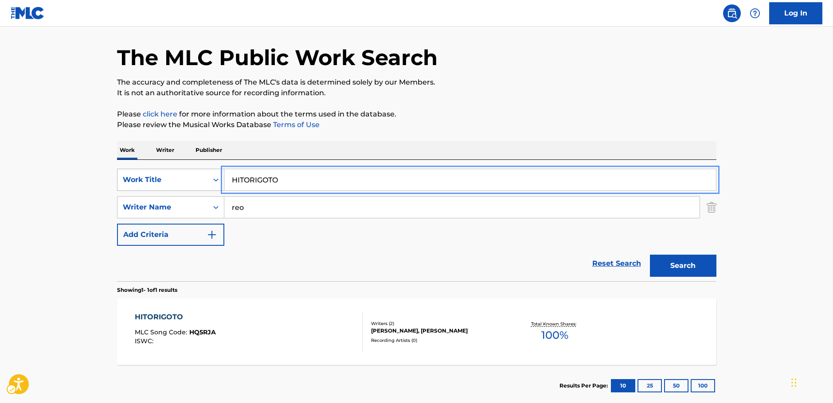
drag, startPoint x: 137, startPoint y: 175, endPoint x: 131, endPoint y: 174, distance: 5.8
click at [134, 175] on div "SearchWithCriteria11510ebe-0769-4dbf-bd94-791de78d58da Work Title HITORIGOTO" at bounding box center [416, 180] width 599 height 22
paste input "Champain & Vacay"
type input "Champain & Vacay"
click at [72, 170] on main "The MLC Public Work Search The accuracy and completeness of The MLC's data is d…" at bounding box center [416, 204] width 833 height 413
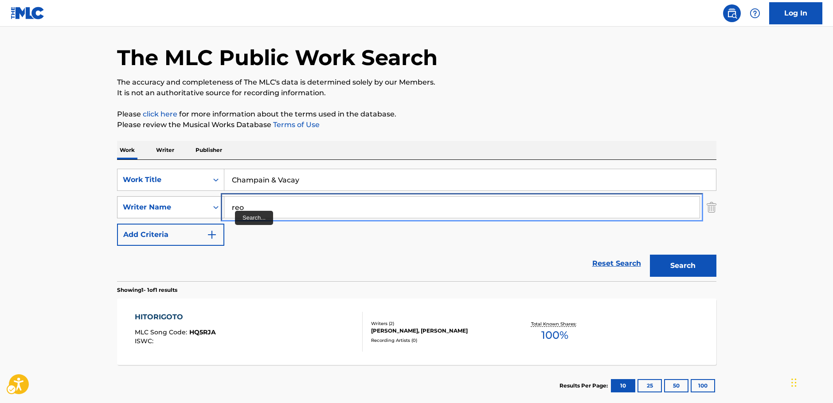
drag, startPoint x: 257, startPoint y: 207, endPoint x: 143, endPoint y: 204, distance: 114.8
click at [143, 204] on div "SearchWithCriteriac4ef90f6-0cd3-4cb7-a22f-38161a9f05c1 Writer Name reo" at bounding box center [416, 207] width 599 height 22
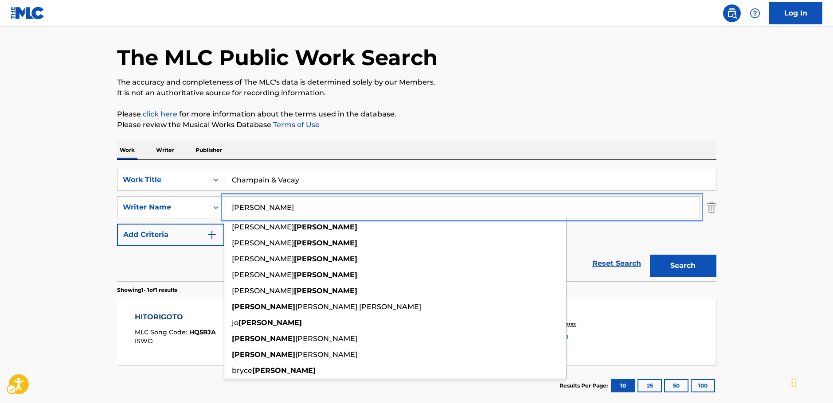
type input "[PERSON_NAME]"
click at [701, 269] on button "Search" at bounding box center [683, 266] width 66 height 22
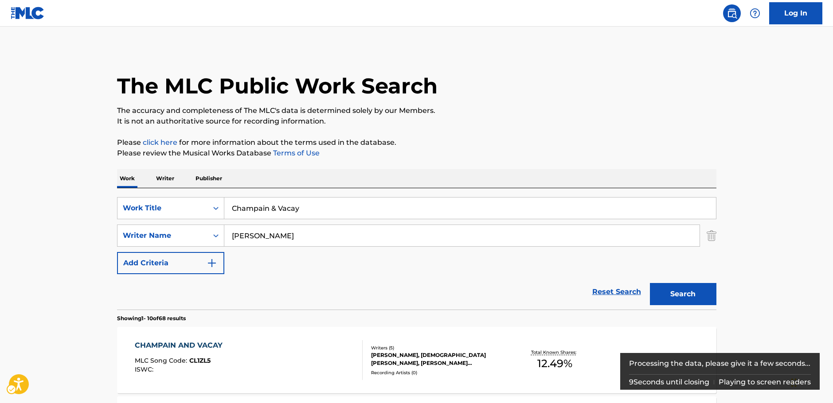
scroll to position [133, 0]
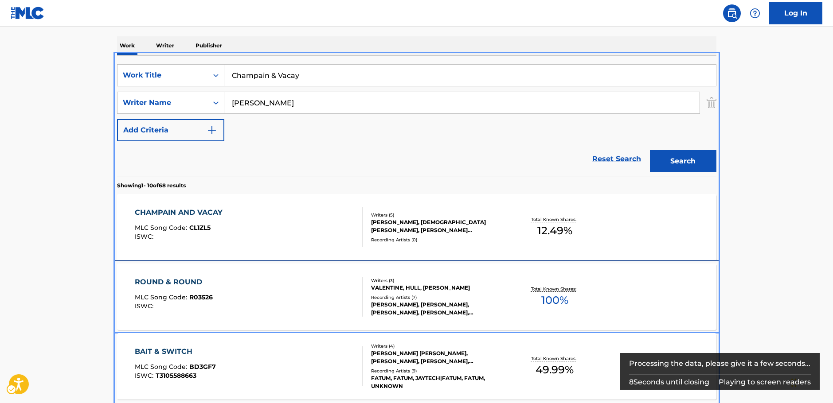
click at [253, 277] on div "ROUND & ROUND MLC Song Code : R03526 ISWC :" at bounding box center [249, 297] width 228 height 40
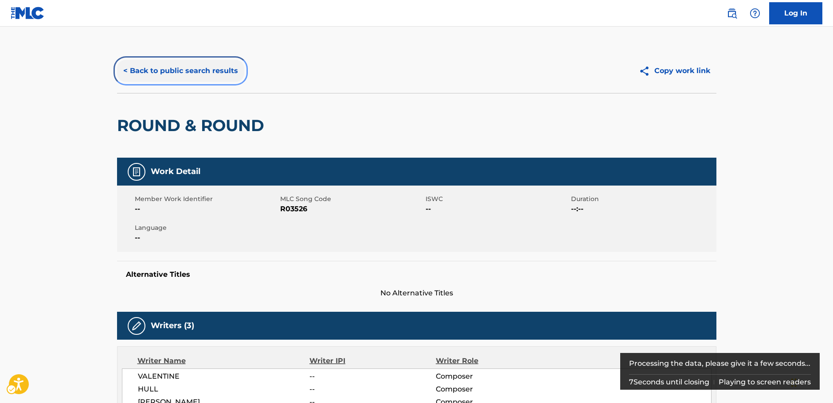
click at [199, 66] on button "< Back to public search results" at bounding box center [180, 71] width 127 height 22
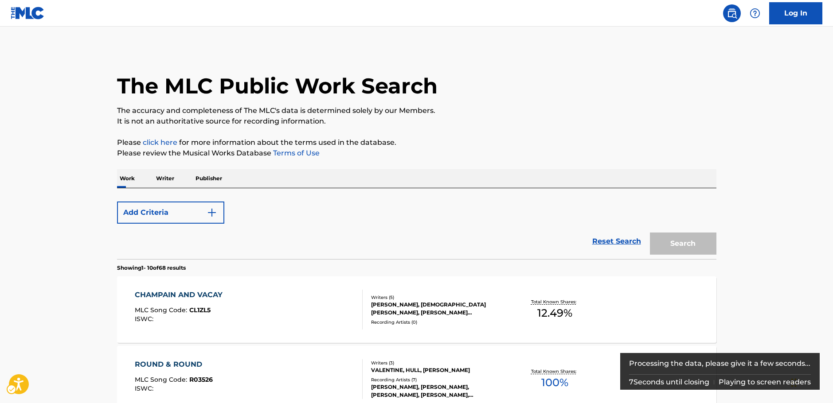
scroll to position [188, 0]
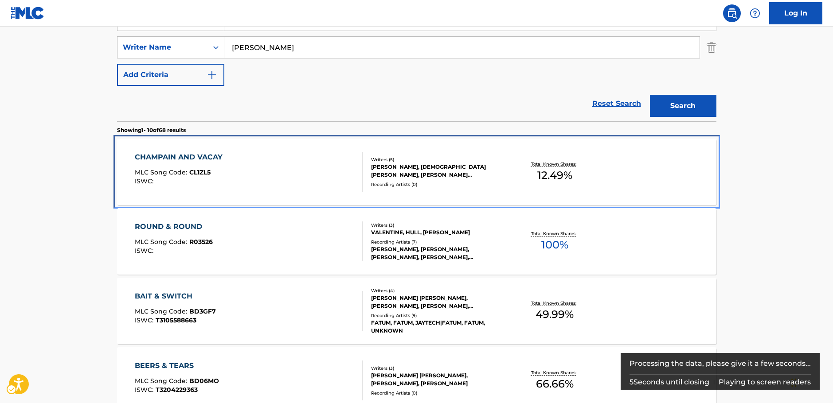
click at [258, 170] on div "CHAMPAIN AND VACAY MLC Song Code : CL1ZL5 ISWC :" at bounding box center [249, 172] width 228 height 40
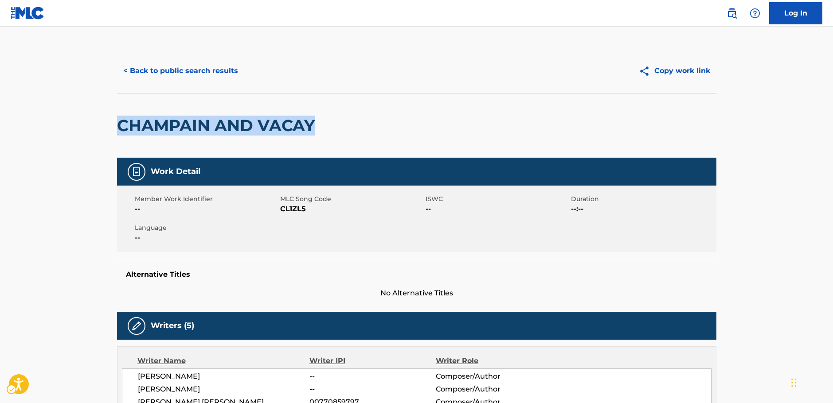
drag, startPoint x: 231, startPoint y: 132, endPoint x: 119, endPoint y: 134, distance: 112.1
click at [119, 134] on div "CHAMPAIN AND VACAY" at bounding box center [416, 125] width 599 height 65
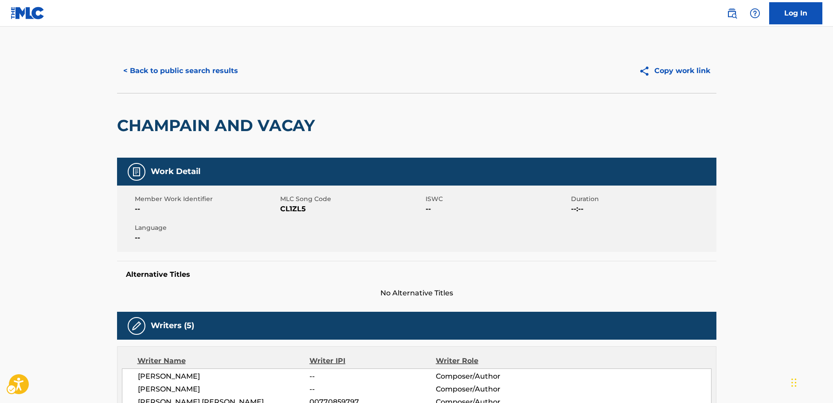
click at [291, 209] on span "MLC Song Code - CL1ZL5" at bounding box center [351, 209] width 143 height 11
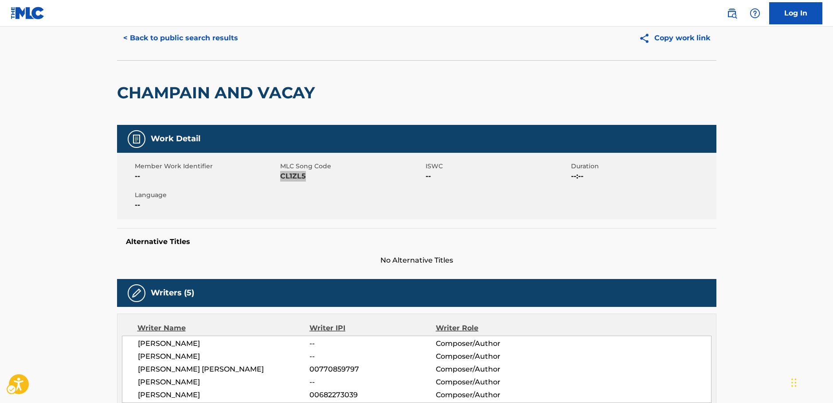
scroll to position [89, 0]
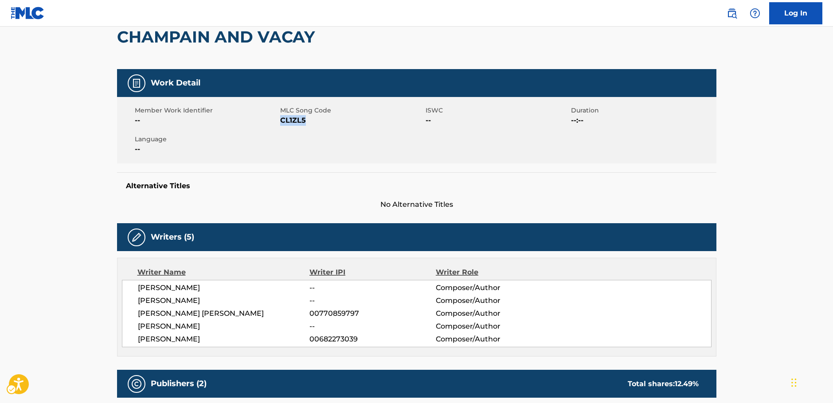
drag, startPoint x: 226, startPoint y: 340, endPoint x: 127, endPoint y: 284, distance: 113.5
click at [127, 284] on div "[PERSON_NAME] -- Composer/Author [PERSON_NAME] -- Composer/Author [PERSON_NAME]…" at bounding box center [416, 313] width 589 height 67
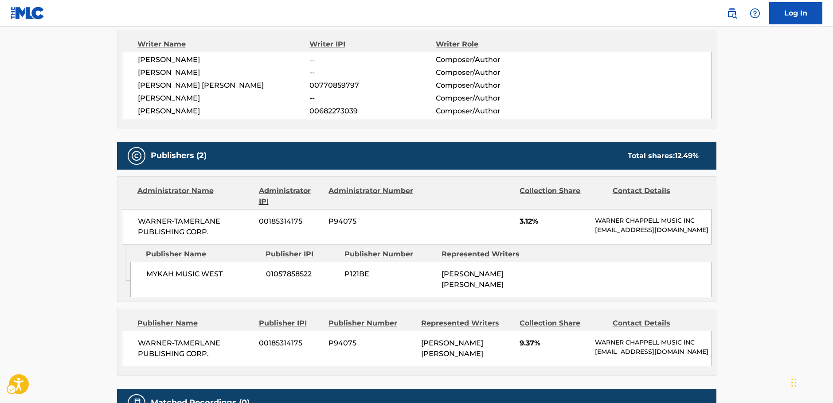
scroll to position [399, 0]
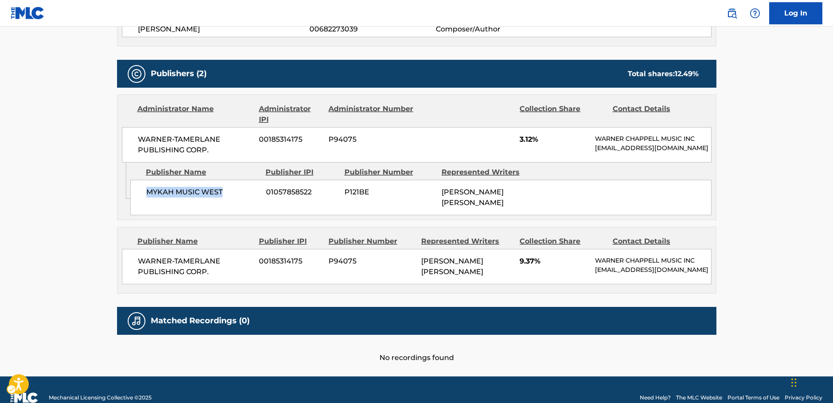
drag, startPoint x: 225, startPoint y: 200, endPoint x: 3, endPoint y: 201, distance: 222.4
click at [140, 201] on div "MYKAH MUSIC WEST 01057858522 P121BE [PERSON_NAME] [PERSON_NAME]" at bounding box center [420, 197] width 581 height 35
drag, startPoint x: 178, startPoint y: 148, endPoint x: 138, endPoint y: 141, distance: 40.4
click at [138, 141] on span "WARNER-TAMERLANE PUBLISHING CORP." at bounding box center [195, 144] width 115 height 21
drag, startPoint x: 226, startPoint y: 268, endPoint x: 3, endPoint y: 243, distance: 224.7
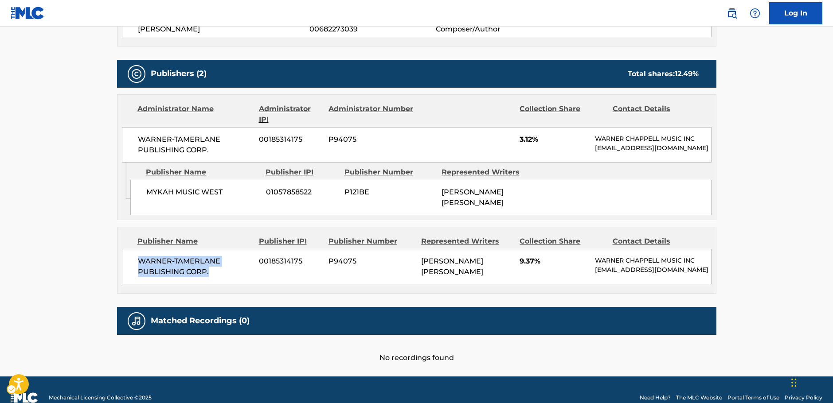
click at [115, 257] on div "< Back to public search results Copy work link CHAMPAIN AND VACAY Work Detail M…" at bounding box center [416, 6] width 620 height 713
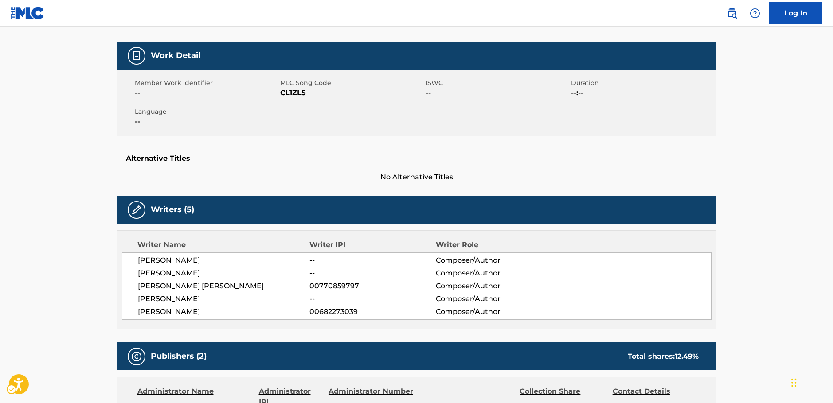
scroll to position [0, 0]
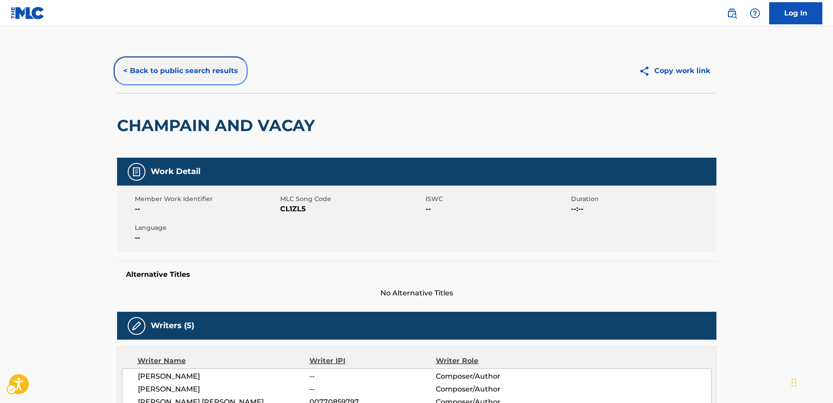
click at [192, 67] on button "< Back to public search results" at bounding box center [180, 71] width 127 height 22
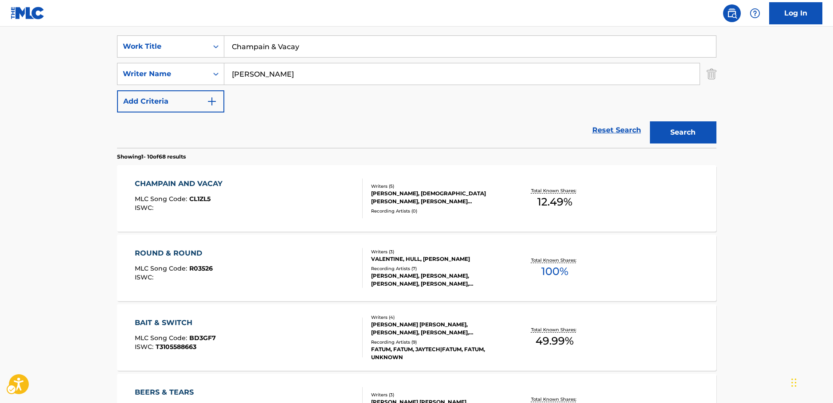
scroll to position [55, 0]
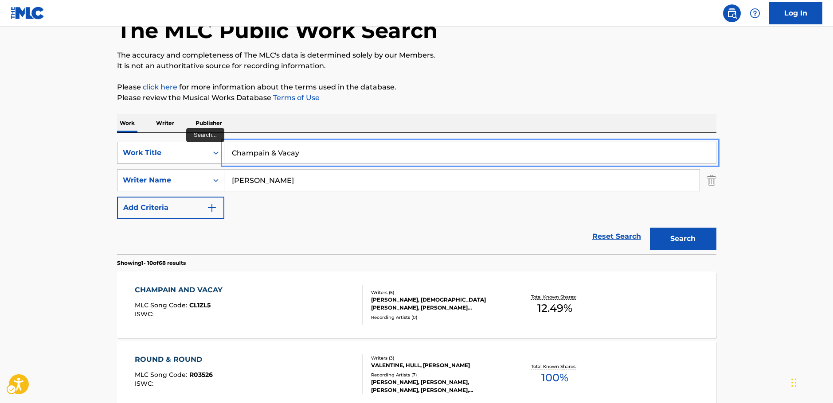
drag, startPoint x: 269, startPoint y: 152, endPoint x: 141, endPoint y: 156, distance: 128.1
click at [148, 156] on div "SearchWithCriteria11510ebe-0769-4dbf-bd94-791de78d58da Work Title Champain & Va…" at bounding box center [416, 153] width 599 height 22
paste input "Boy With Luv"
type input "Boy With Luv"
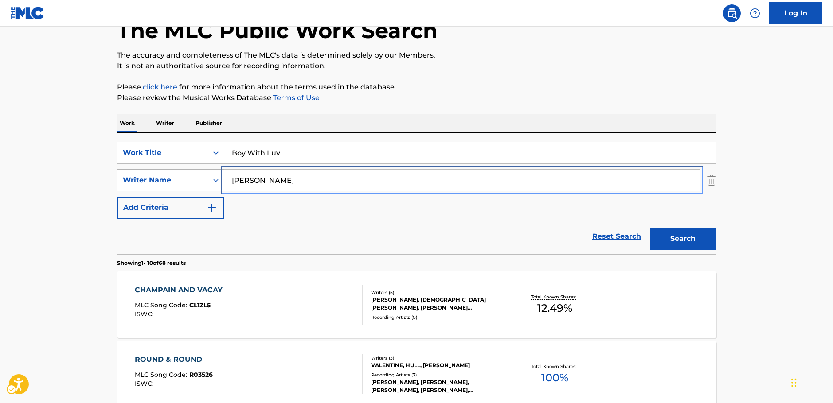
click at [162, 183] on div "SearchWithCriteriac4ef90f6-0cd3-4cb7-a22f-38161a9f05c1 Writer Name [PERSON_NAME]" at bounding box center [416, 180] width 599 height 22
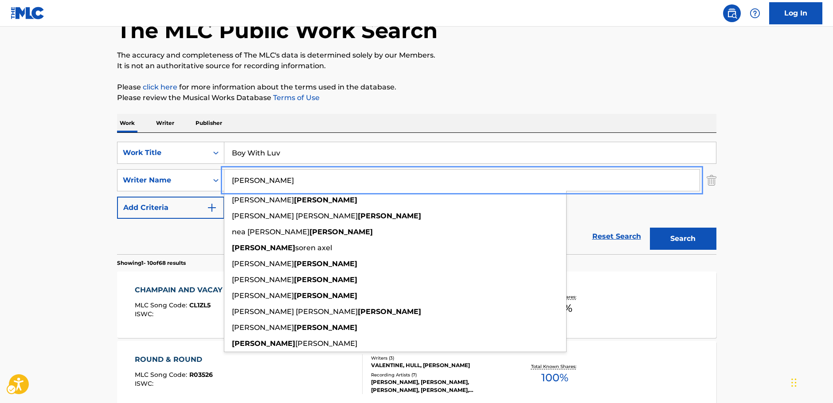
type input "[PERSON_NAME]"
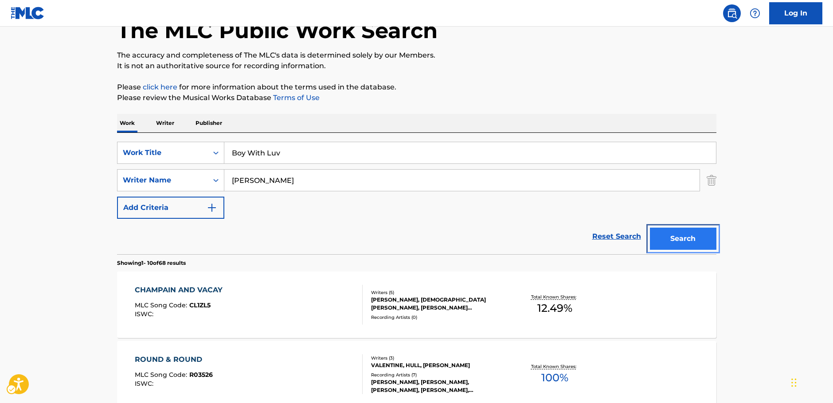
click at [689, 239] on button "Search" at bounding box center [683, 239] width 66 height 22
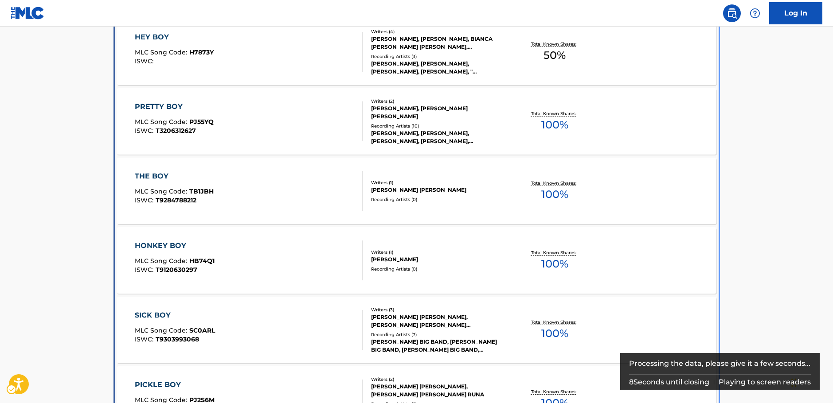
scroll to position [0, 0]
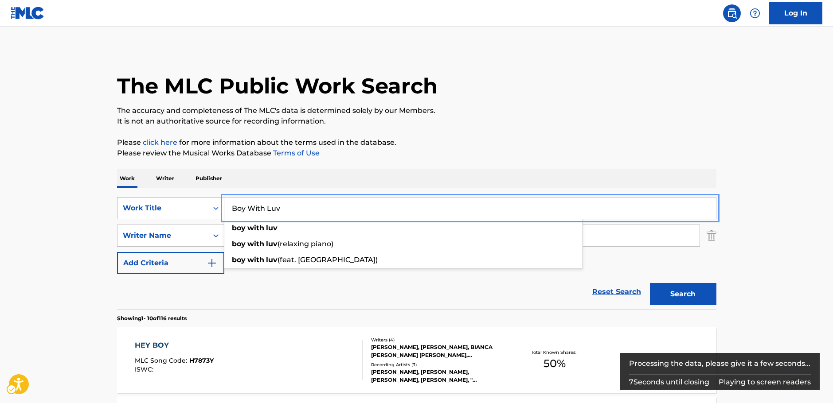
drag, startPoint x: 292, startPoint y: 211, endPoint x: 217, endPoint y: 191, distance: 77.2
click at [205, 207] on div "SearchWithCriteria11510ebe-0769-4dbf-bd94-791de78d58da Work Title Boy With Luv …" at bounding box center [416, 208] width 599 height 22
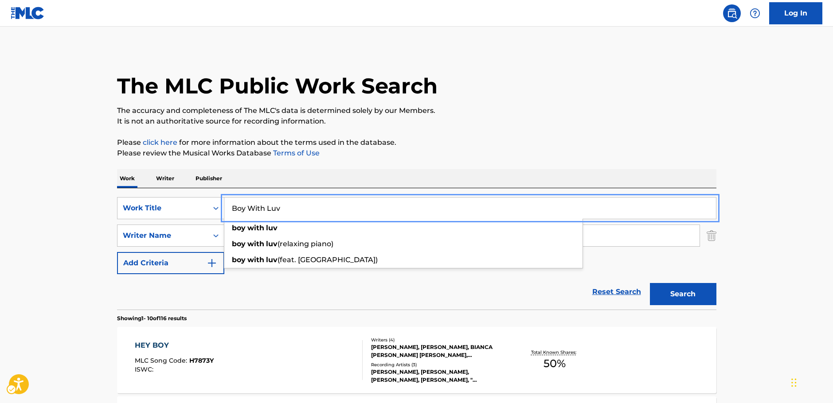
drag, startPoint x: 207, startPoint y: 205, endPoint x: 192, endPoint y: 201, distance: 15.9
click at [192, 202] on div "SearchWithCriteria11510ebe-0769-4dbf-bd94-791de78d58da Work Title Boy With Luv" at bounding box center [416, 208] width 599 height 22
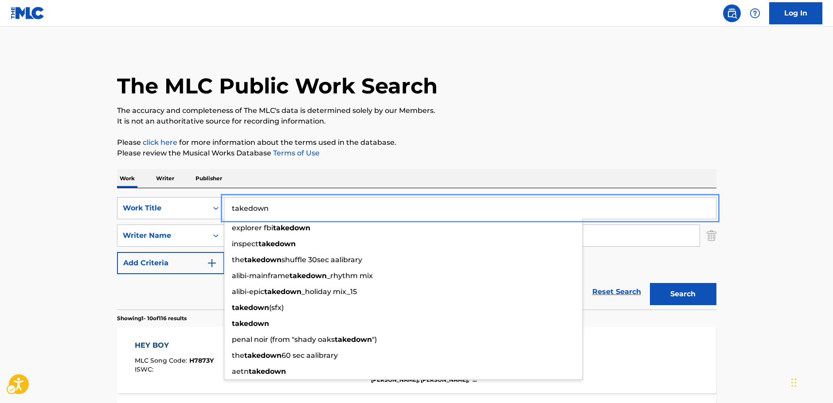
type input "takedown"
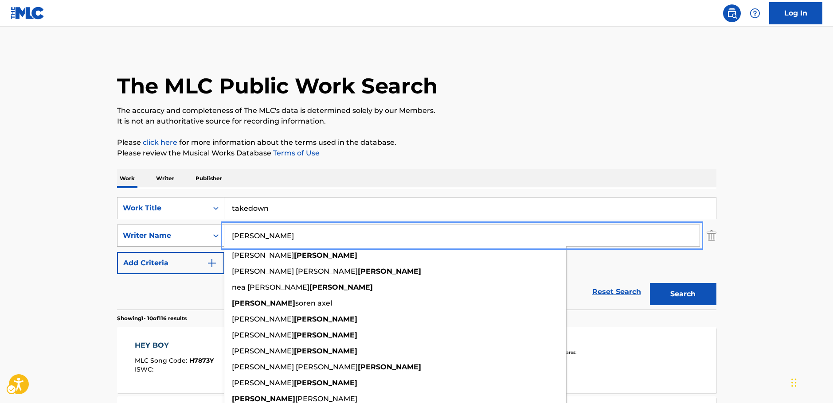
drag, startPoint x: 213, startPoint y: 233, endPoint x: 202, endPoint y: 233, distance: 10.2
click at [202, 233] on div "SearchWithCriteriac4ef90f6-0cd3-4cb7-a22f-38161a9f05c1 Writer Name [PERSON_NAME…" at bounding box center [416, 236] width 599 height 22
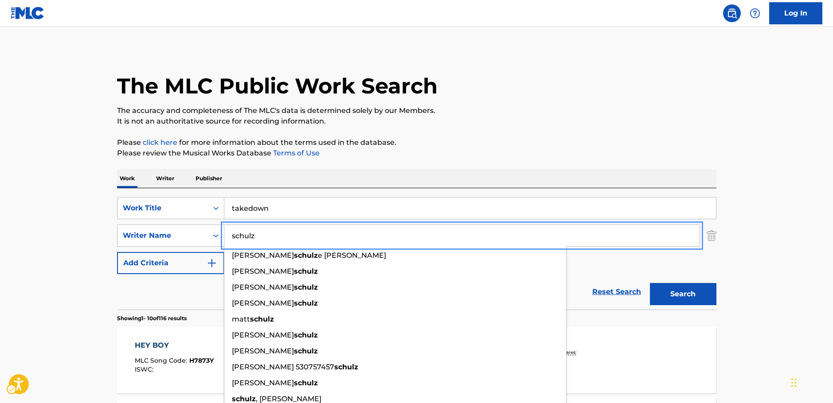
type input "schulz"
click at [700, 292] on button "Search" at bounding box center [683, 294] width 66 height 22
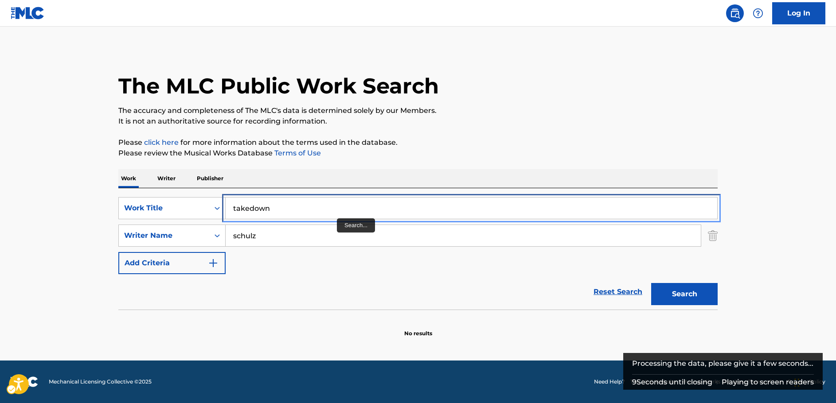
click at [250, 209] on input "takedown" at bounding box center [471, 208] width 491 height 21
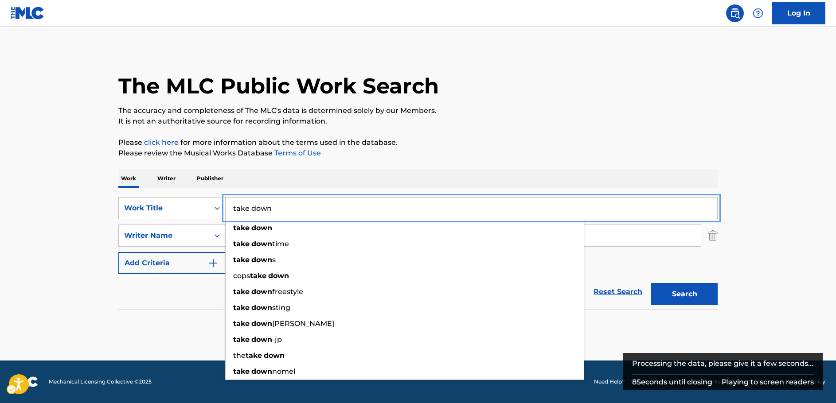
type input "take down"
click at [681, 297] on button "Search" at bounding box center [684, 294] width 66 height 22
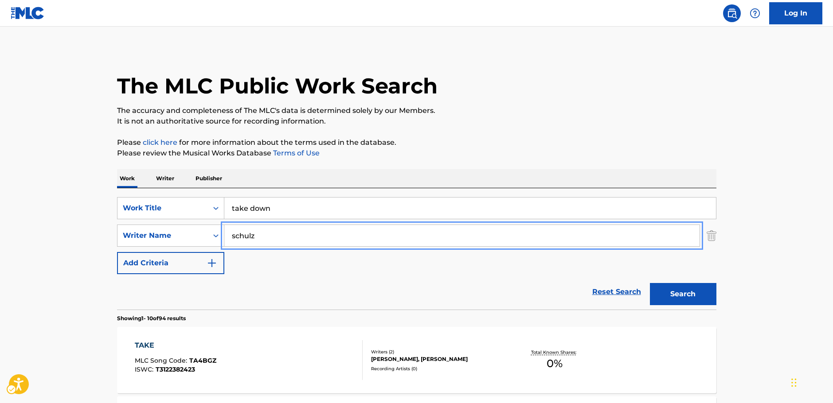
drag, startPoint x: 247, startPoint y: 235, endPoint x: 256, endPoint y: 219, distance: 18.6
click at [192, 234] on div "SearchWithCriteriac4ef90f6-0cd3-4cb7-a22f-38161a9f05c1 Writer Name [PERSON_NAME]" at bounding box center [416, 236] width 599 height 22
paste input "[PERSON_NAME]"
type input "[PERSON_NAME]"
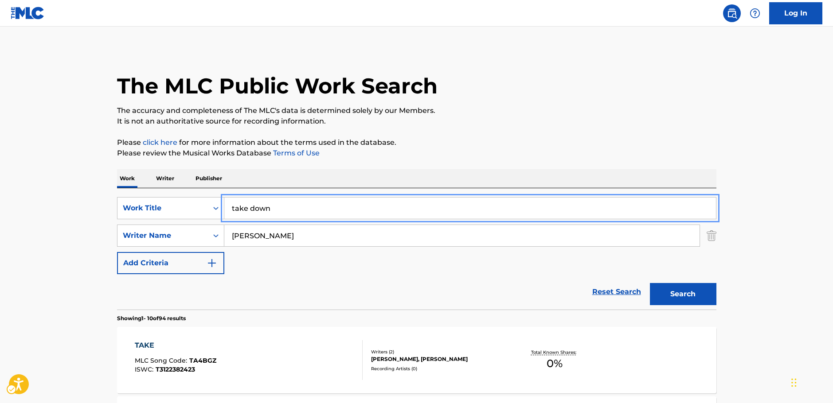
drag, startPoint x: 144, startPoint y: 203, endPoint x: 98, endPoint y: 201, distance: 46.2
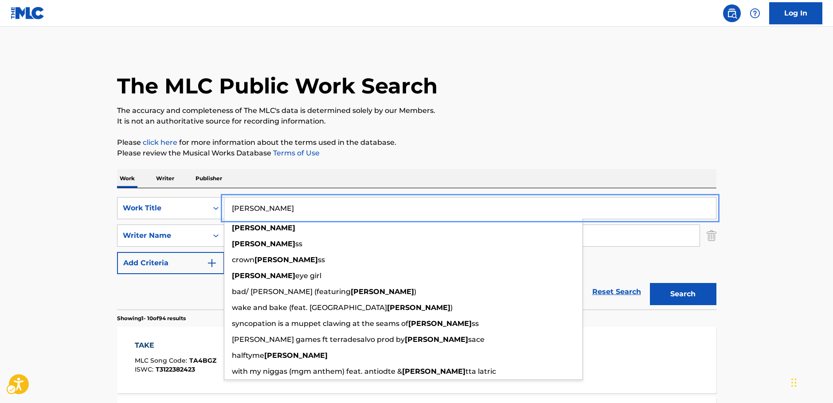
type input "[PERSON_NAME]"
drag, startPoint x: 681, startPoint y: 290, endPoint x: 676, endPoint y: 289, distance: 5.1
click at [681, 290] on button "Search" at bounding box center [683, 294] width 66 height 22
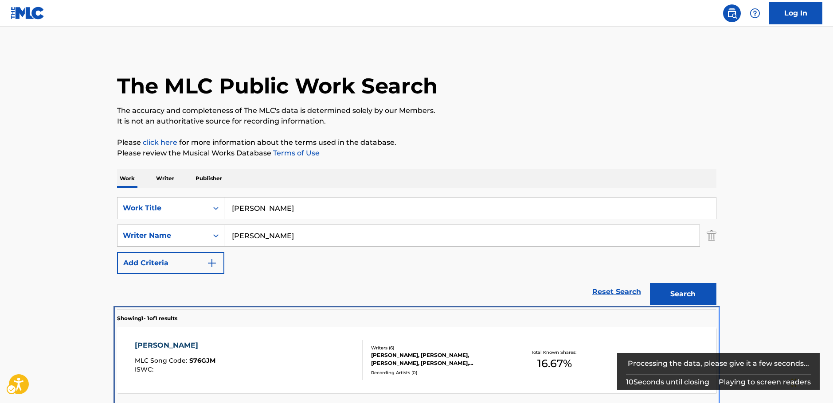
scroll to position [32, 0]
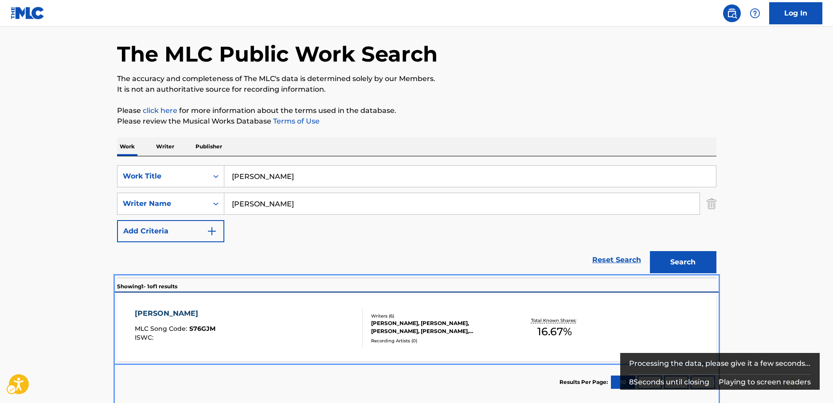
click at [282, 331] on div "[PERSON_NAME] MLC Song Code : S76GJM ISWC :" at bounding box center [249, 328] width 228 height 40
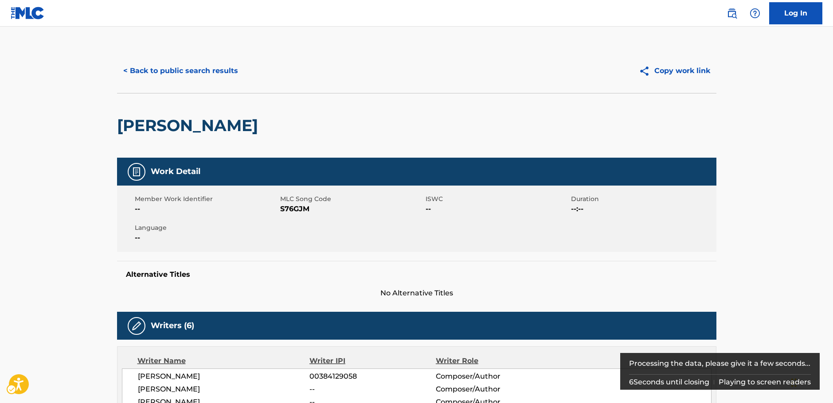
click at [298, 212] on span "MLC Song Code - S76GJM" at bounding box center [351, 209] width 143 height 11
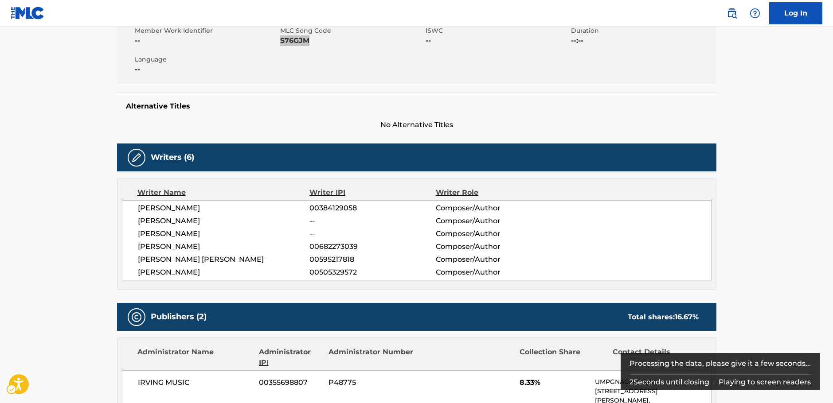
scroll to position [177, 0]
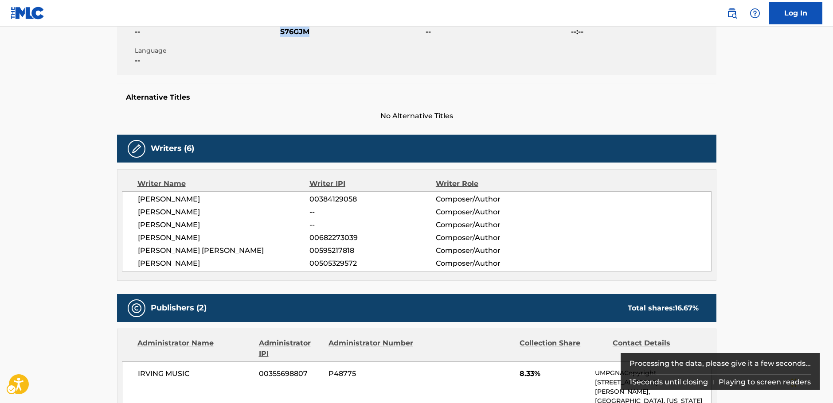
drag, startPoint x: 224, startPoint y: 262, endPoint x: 154, endPoint y: 195, distance: 97.5
click at [135, 202] on div "[PERSON_NAME] 00384129058 Composer/Author [PERSON_NAME] -- Composer/Author [PER…" at bounding box center [416, 231] width 589 height 80
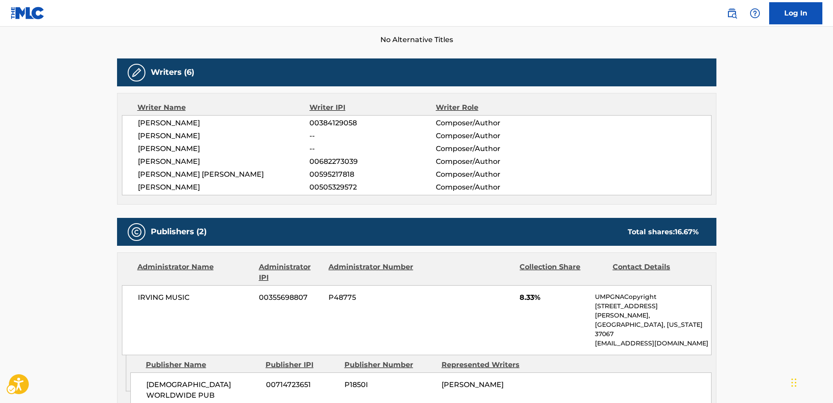
scroll to position [354, 0]
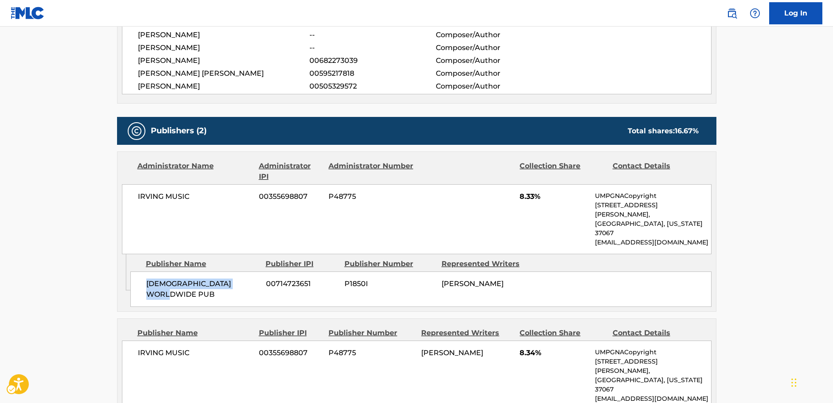
drag, startPoint x: 259, startPoint y: 268, endPoint x: 142, endPoint y: 264, distance: 117.0
click at [142, 272] on div "KILSWITCH WORLDWIDE PUB 00714723651 P1850I [PERSON_NAME]" at bounding box center [420, 289] width 581 height 35
drag, startPoint x: 189, startPoint y: 192, endPoint x: 1, endPoint y: 220, distance: 189.9
click at [132, 195] on div "IRVING MUSIC 00355698807 P48775 8.33% UMPGNACopyright [STREET_ADDRESS][PERSON_N…" at bounding box center [416, 219] width 589 height 70
drag, startPoint x: 197, startPoint y: 327, endPoint x: 1, endPoint y: 316, distance: 196.6
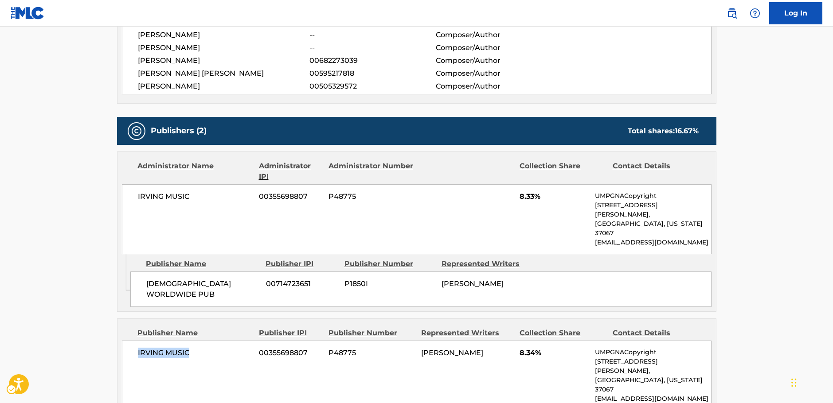
click at [128, 341] on div "IRVING MUSIC 00355698807 P48775 [PERSON_NAME] 8.34% UMPGNACopyright [STREET_ADD…" at bounding box center [416, 376] width 589 height 70
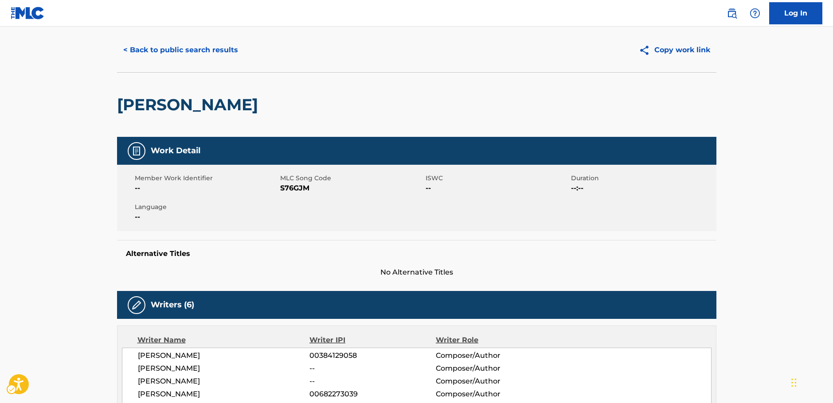
scroll to position [0, 0]
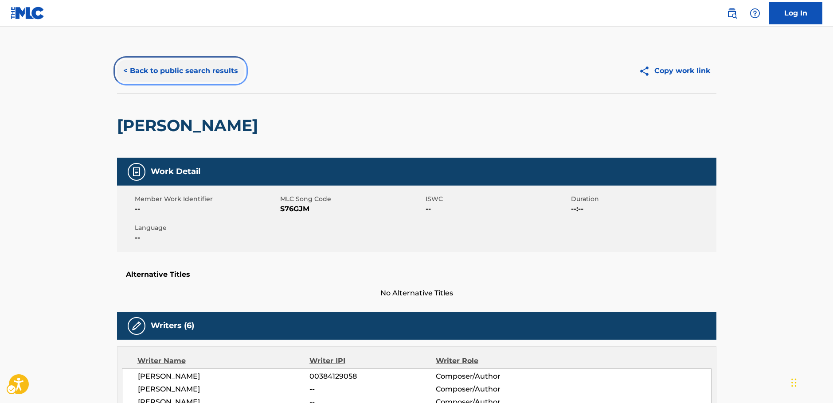
click at [182, 70] on button "< Back to public search results" at bounding box center [180, 71] width 127 height 22
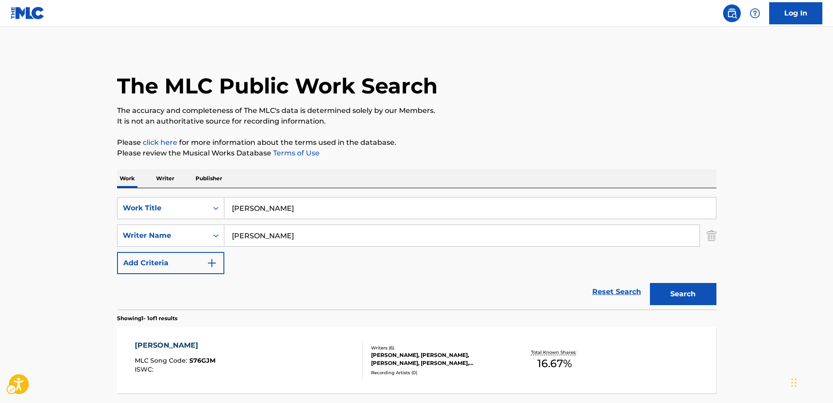
scroll to position [28, 0]
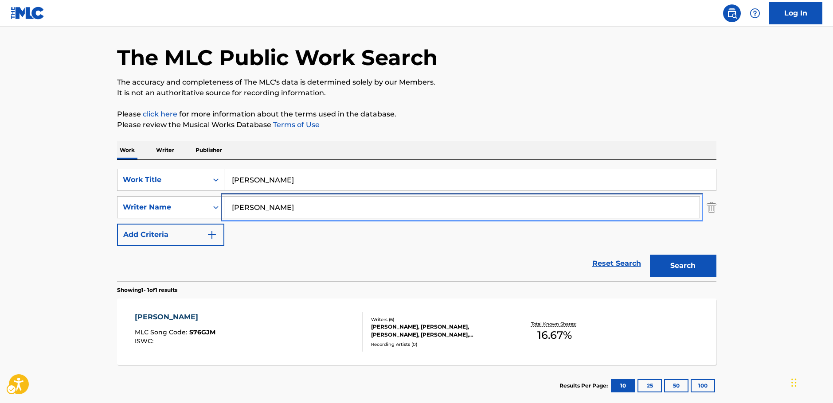
drag, startPoint x: 271, startPoint y: 209, endPoint x: 189, endPoint y: 196, distance: 83.0
click at [174, 202] on div "SearchWithCriteriac4ef90f6-0cd3-4cb7-a22f-38161a9f05c1 Writer Name [PERSON_NAME]" at bounding box center [416, 207] width 599 height 22
paste input "[PERSON_NAME]"
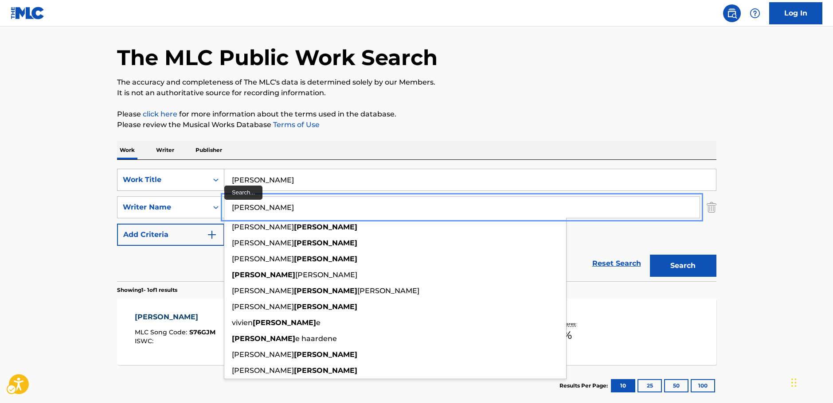
type input "[PERSON_NAME]"
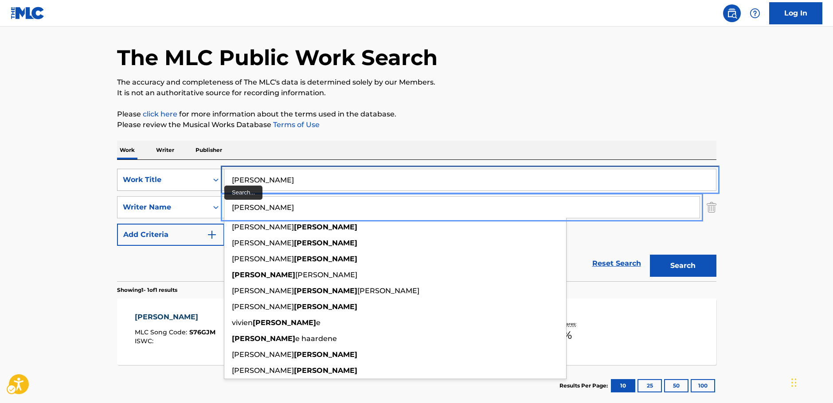
click at [122, 179] on div "SearchWithCriteria11510ebe-0769-4dbf-bd94-791de78d58da Work Title [PERSON_NAME]" at bounding box center [416, 180] width 599 height 22
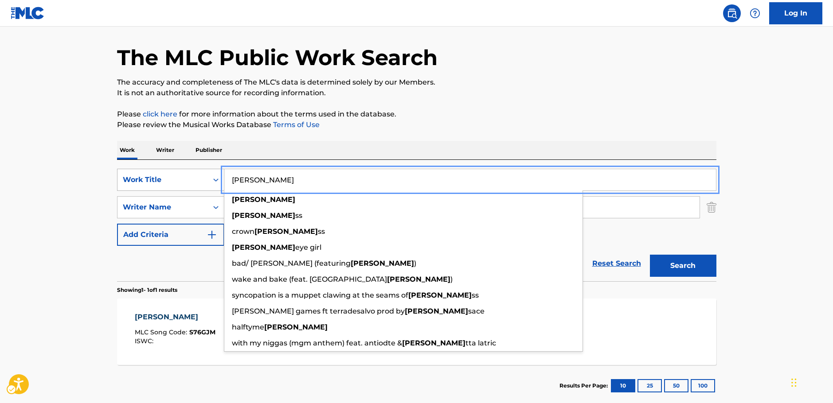
paste input "What Did I Miss"
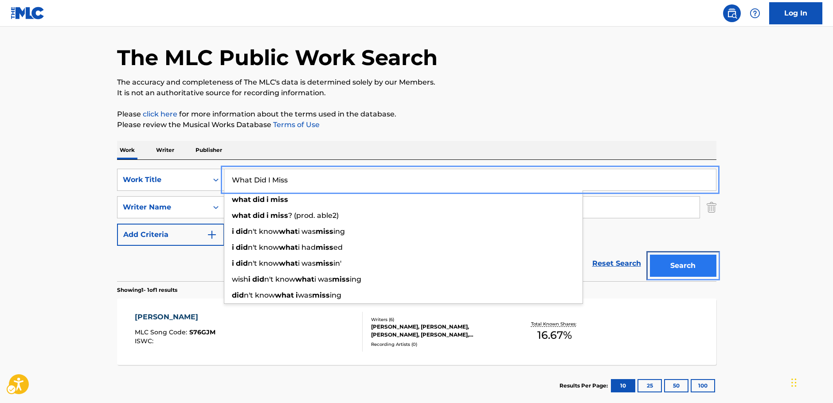
click at [696, 269] on button "Search" at bounding box center [683, 266] width 66 height 22
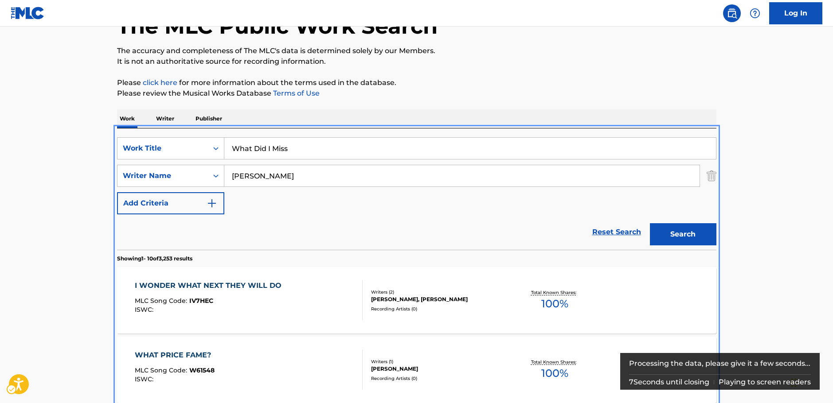
scroll to position [44, 0]
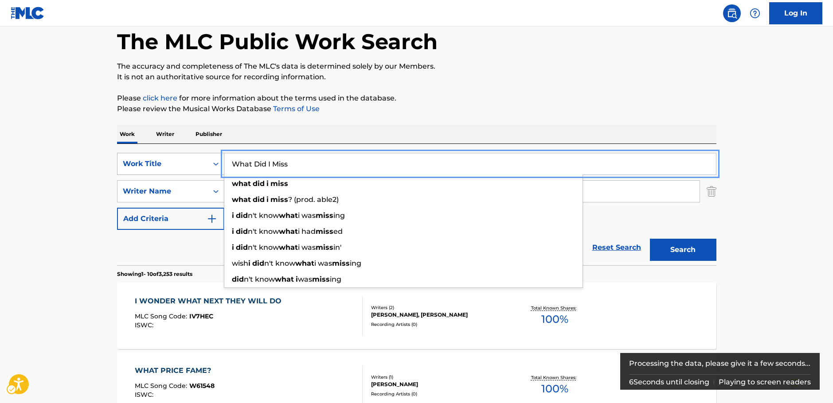
drag, startPoint x: 270, startPoint y: 166, endPoint x: 213, endPoint y: 167, distance: 56.7
click at [213, 167] on div "SearchWithCriteria11510ebe-0769-4dbf-bd94-791de78d58da Work Title What Did I Mi…" at bounding box center [416, 164] width 599 height 22
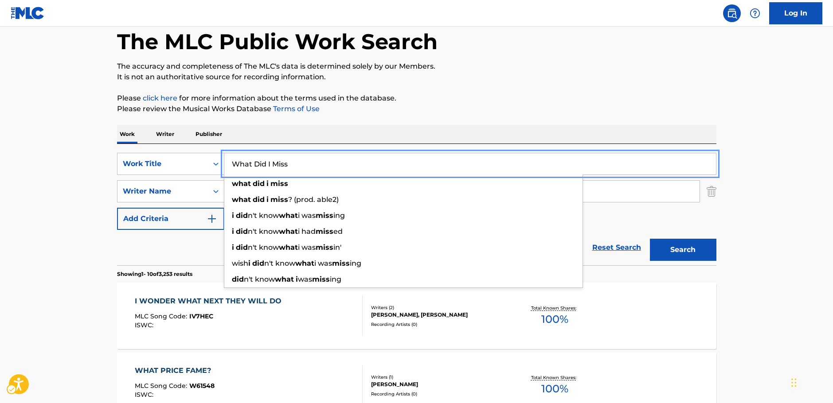
paste input "Summer (Tropicala)"
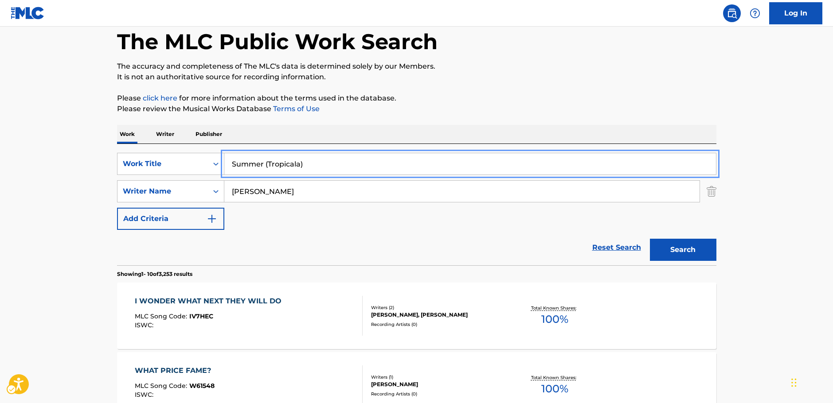
type input "Summer (Tropicala)"
drag, startPoint x: 28, startPoint y: 187, endPoint x: 39, endPoint y: 187, distance: 11.1
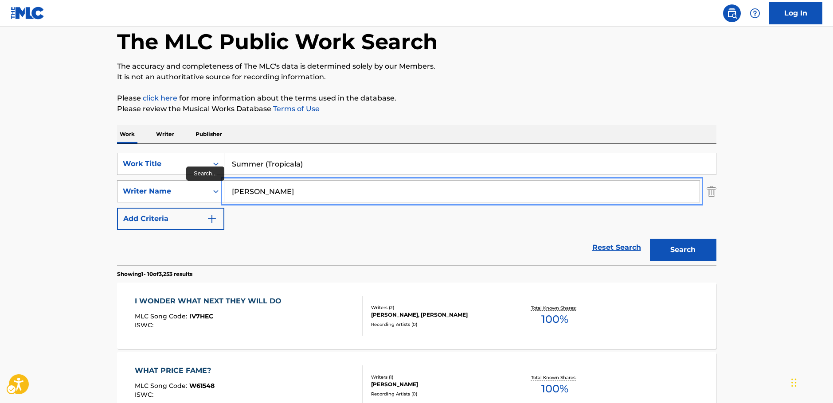
drag, startPoint x: 238, startPoint y: 195, endPoint x: 206, endPoint y: 197, distance: 31.9
click at [206, 197] on div "SearchWithCriteriac4ef90f6-0cd3-4cb7-a22f-38161a9f05c1 Writer Name [PERSON_NAME]" at bounding box center [416, 191] width 599 height 22
click at [650, 239] on button "Search" at bounding box center [683, 250] width 66 height 22
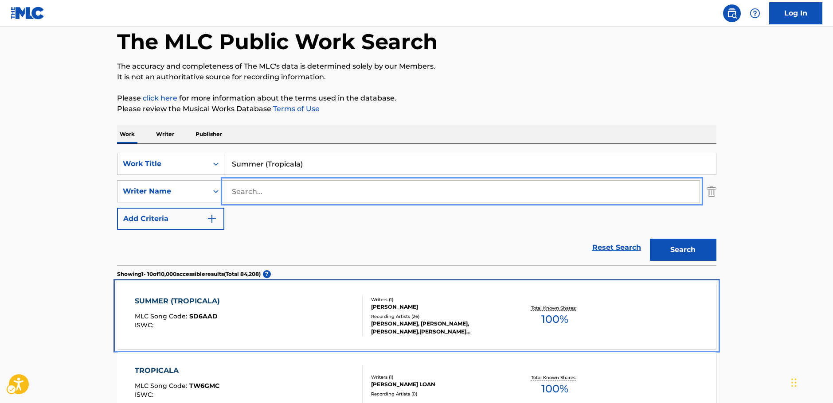
click at [267, 305] on div "SUMMER (TROPICALA) MLC Song Code : SD6AAD ISWC :" at bounding box center [249, 316] width 228 height 40
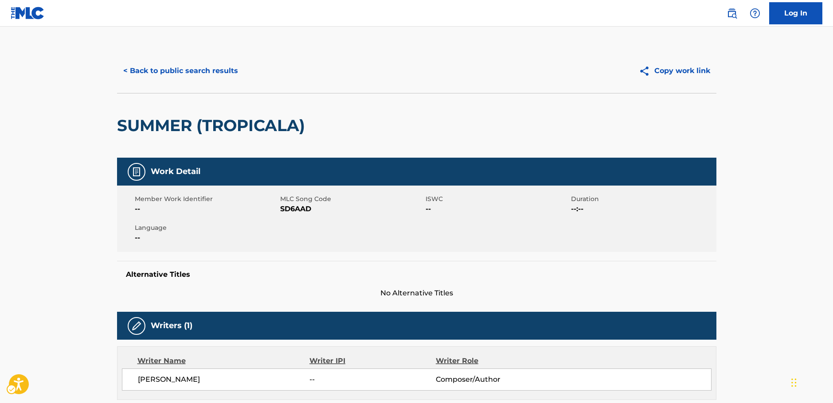
click at [306, 209] on span "MLC Song Code - SD6AAD" at bounding box center [351, 209] width 143 height 11
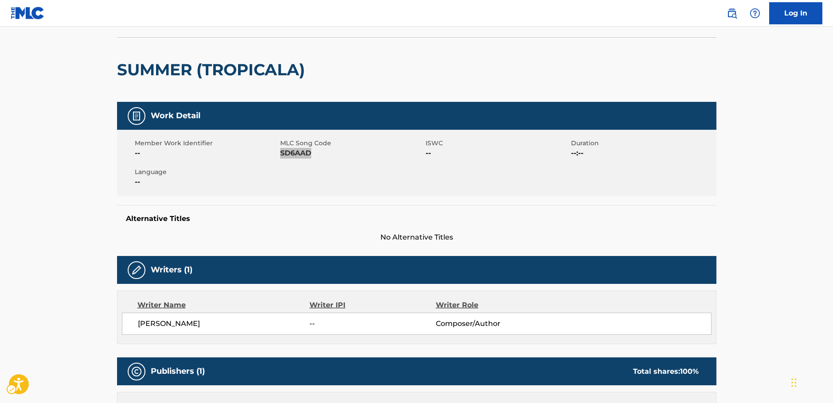
scroll to position [133, 0]
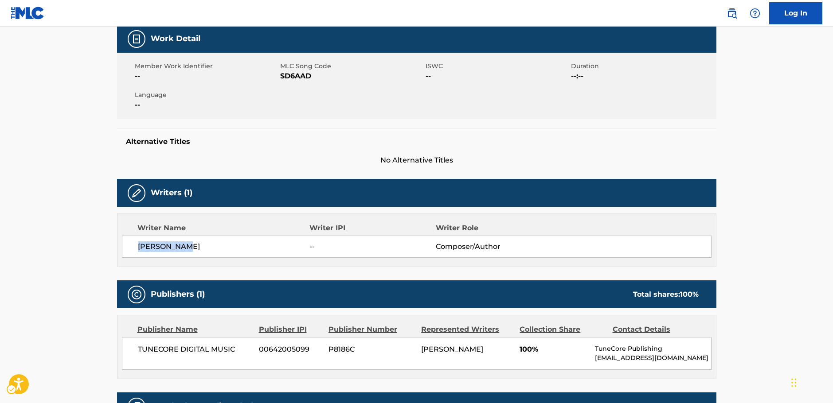
drag, startPoint x: 203, startPoint y: 244, endPoint x: 137, endPoint y: 245, distance: 66.0
click at [137, 245] on div "[PERSON_NAME] -- Composer/Author" at bounding box center [416, 247] width 589 height 22
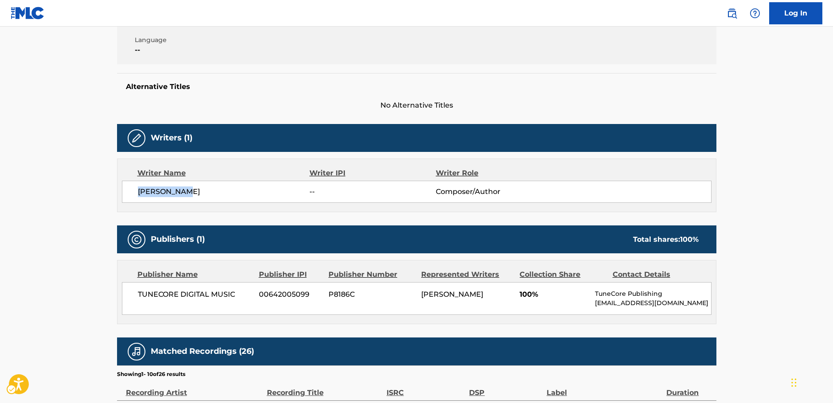
scroll to position [266, 0]
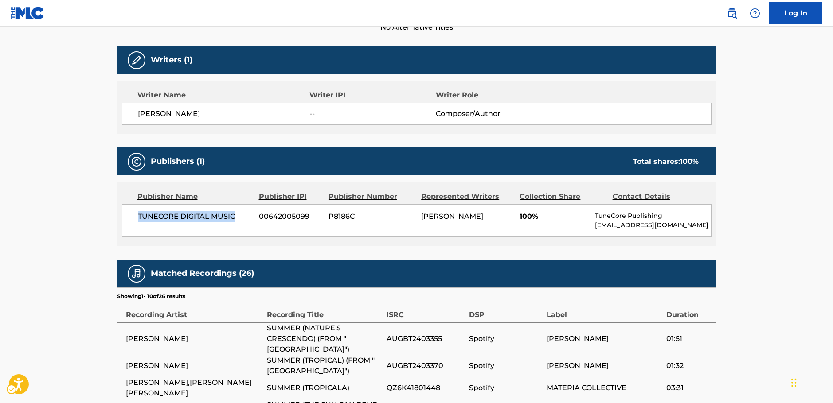
drag, startPoint x: 242, startPoint y: 216, endPoint x: 135, endPoint y: 218, distance: 107.7
click at [135, 218] on div "TUNECORE DIGITAL MUSIC 00642005099 P8186C [PERSON_NAME] 100% TuneCore Publishin…" at bounding box center [416, 220] width 589 height 33
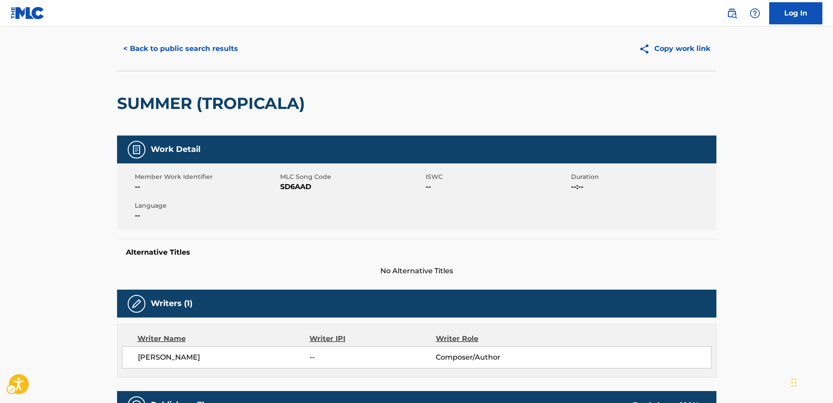
scroll to position [0, 0]
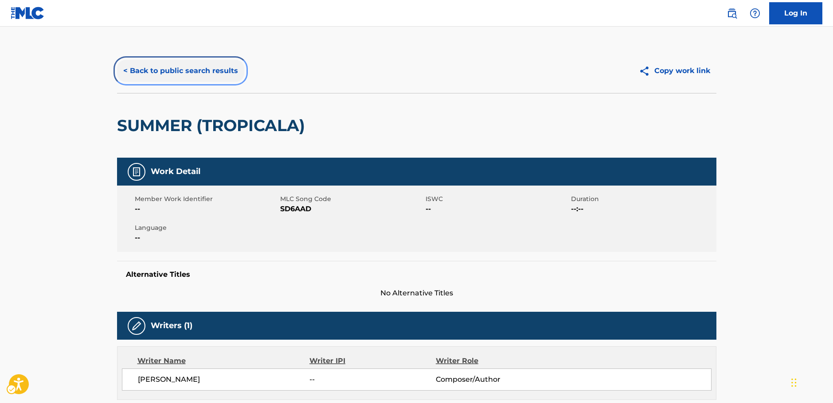
drag, startPoint x: 195, startPoint y: 71, endPoint x: 309, endPoint y: 131, distance: 128.6
click at [195, 71] on button "< Back to public search results" at bounding box center [180, 71] width 127 height 22
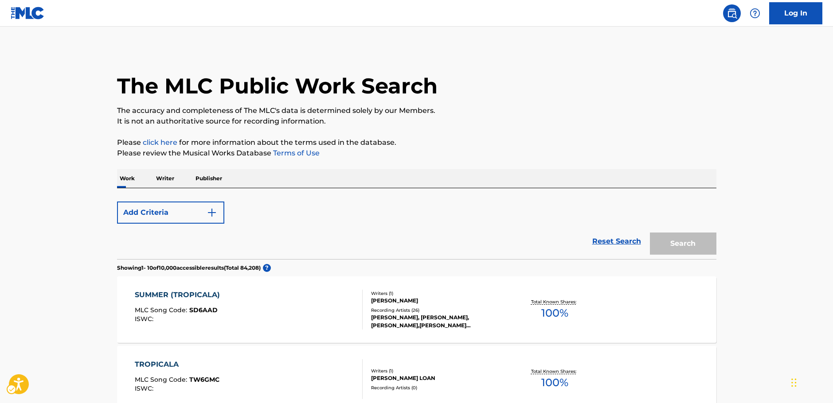
scroll to position [44, 0]
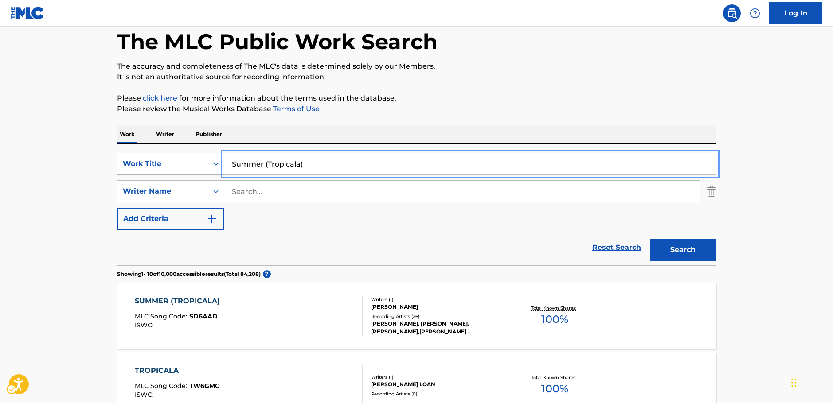
drag, startPoint x: 172, startPoint y: 169, endPoint x: 187, endPoint y: 172, distance: 14.5
click at [172, 169] on div "SearchWithCriteria11510ebe-0769-4dbf-bd94-791de78d58da Work Title Summer (Tropi…" at bounding box center [416, 164] width 599 height 22
paste input "tardew Valley Fair Theme"
type input "Stardew Valley Fair Theme"
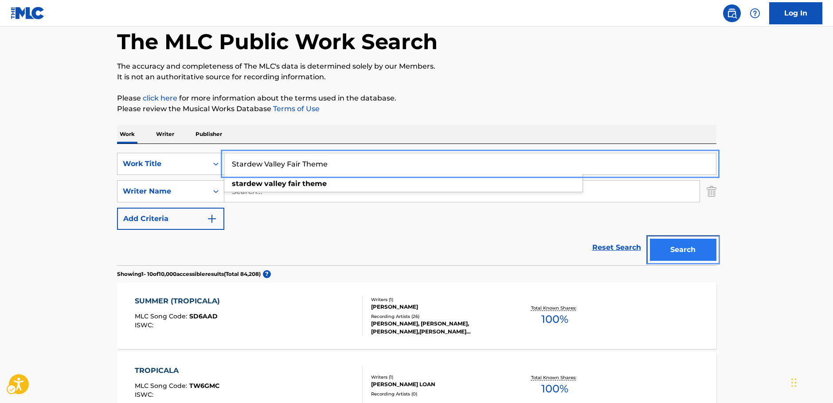
click at [690, 253] on button "Search" at bounding box center [683, 250] width 66 height 22
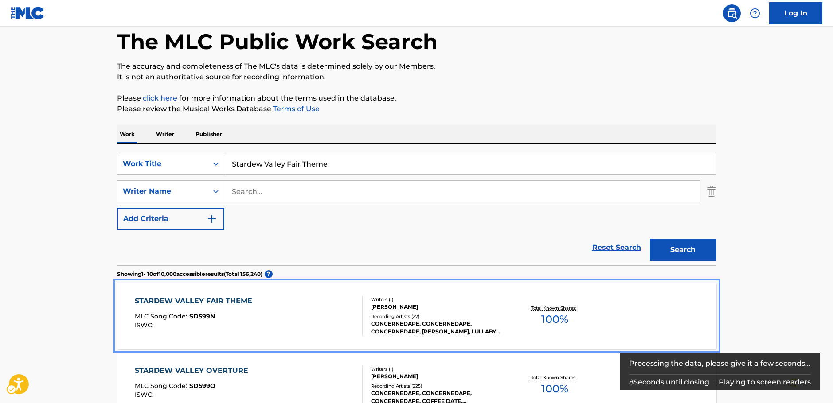
click at [346, 321] on div "STARDEW VALLEY FAIR THEME MLC Song Code : SD599N ISWC :" at bounding box center [249, 316] width 228 height 40
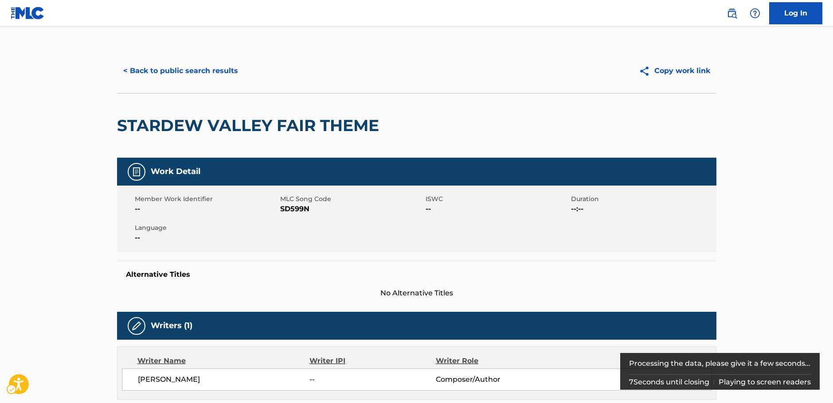
click at [299, 208] on span "MLC Song Code - SD599N" at bounding box center [351, 209] width 143 height 11
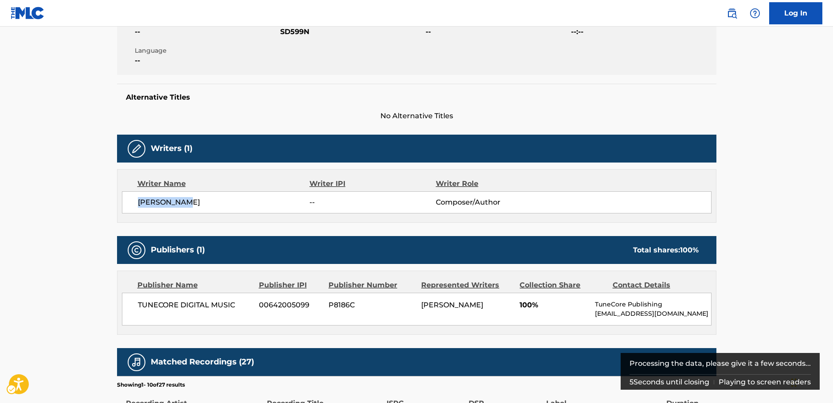
drag, startPoint x: 200, startPoint y: 207, endPoint x: 137, endPoint y: 204, distance: 63.0
click at [138, 204] on div "[PERSON_NAME] -- Composer/Author" at bounding box center [416, 202] width 589 height 22
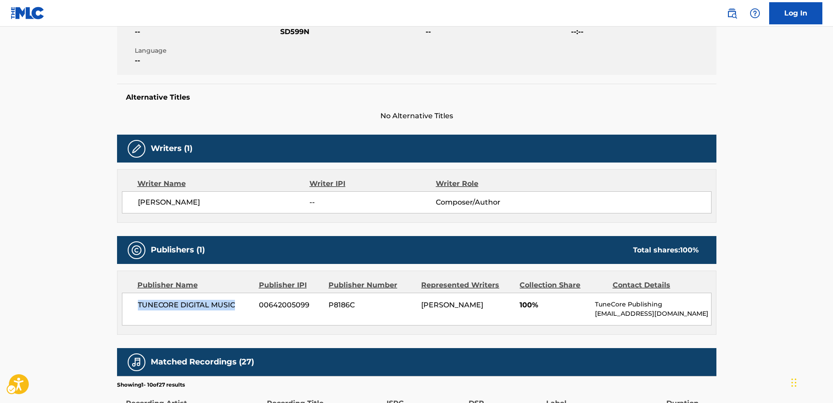
drag, startPoint x: 238, startPoint y: 304, endPoint x: 138, endPoint y: 303, distance: 100.1
click at [138, 303] on span "TUNECORE DIGITAL MUSIC" at bounding box center [195, 305] width 115 height 11
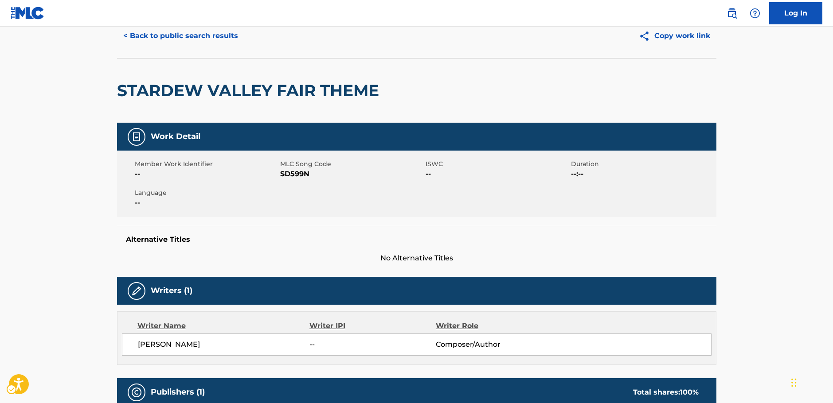
scroll to position [0, 0]
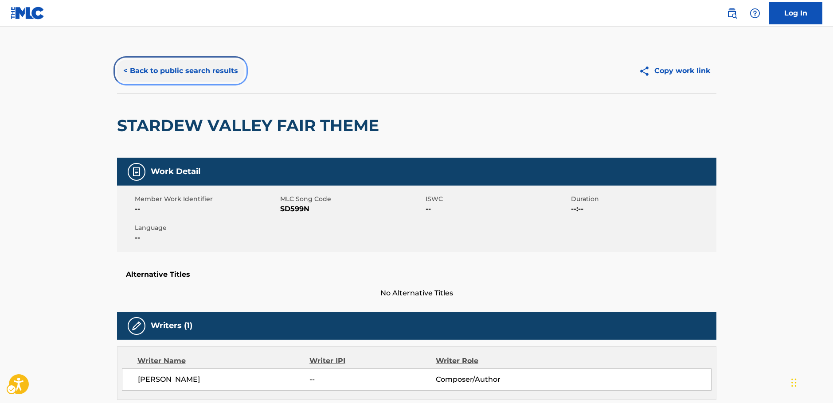
click at [161, 71] on button "< Back to public search results" at bounding box center [180, 71] width 127 height 22
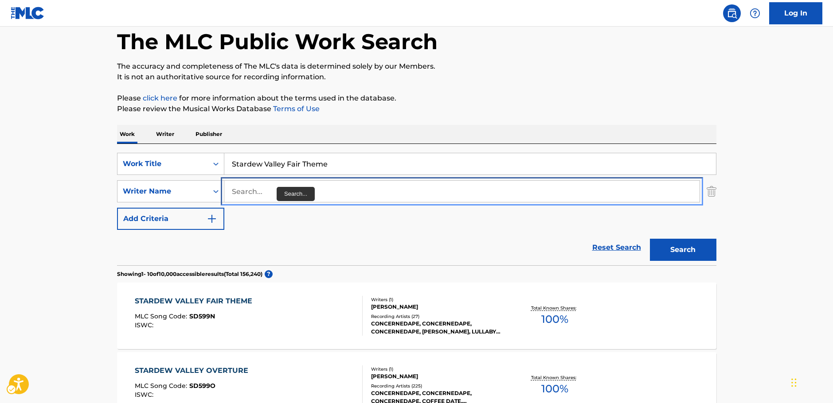
click at [273, 194] on input "Search..." at bounding box center [461, 191] width 475 height 21
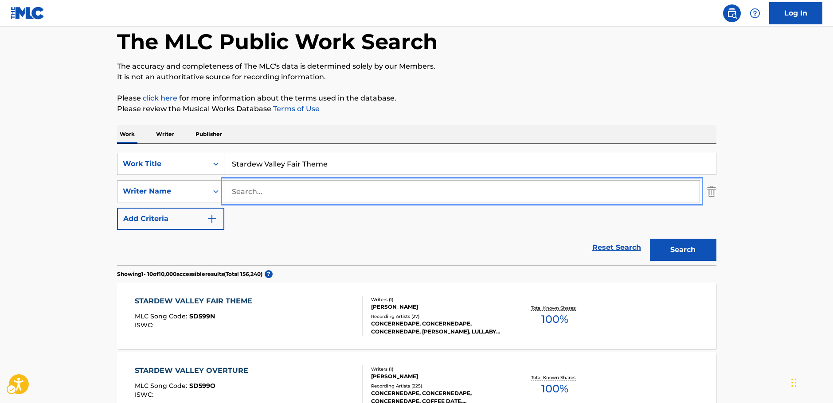
paste input "[PERSON_NAME]"
type input "[PERSON_NAME]"
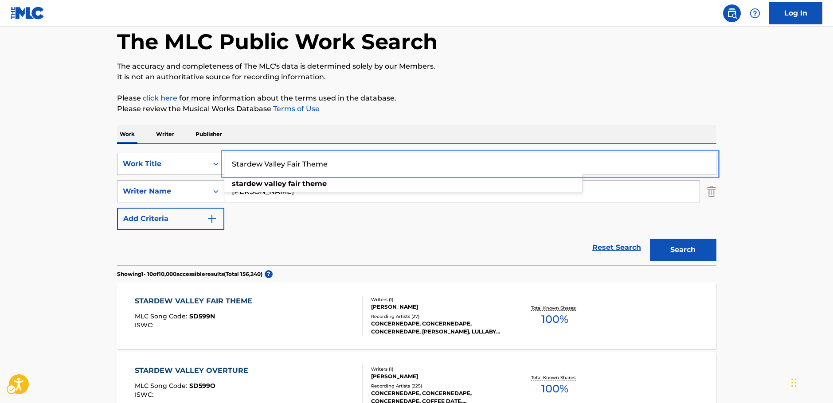
click at [137, 160] on div "SearchWithCriteria11510ebe-0769-4dbf-bd94-791de78d58da Work Title Stardew Valle…" at bounding box center [416, 164] width 599 height 22
paste input "Light of Lif"
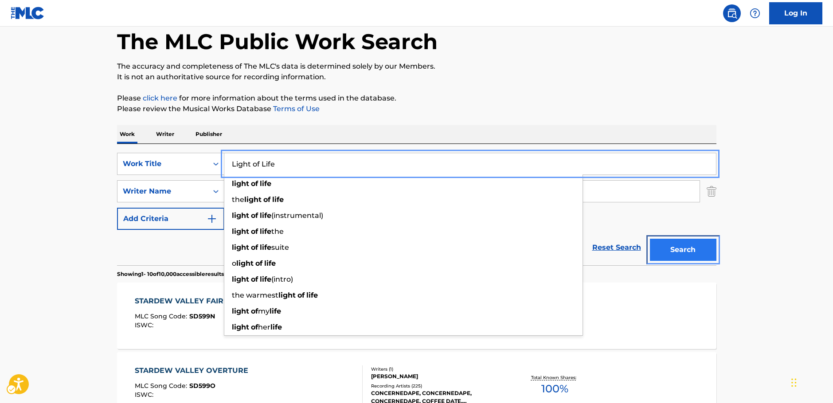
click at [695, 253] on button "Search" at bounding box center [683, 250] width 66 height 22
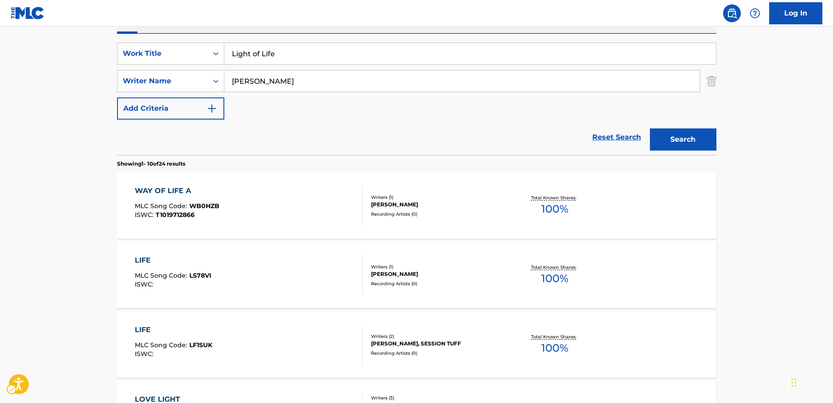
scroll to position [100, 0]
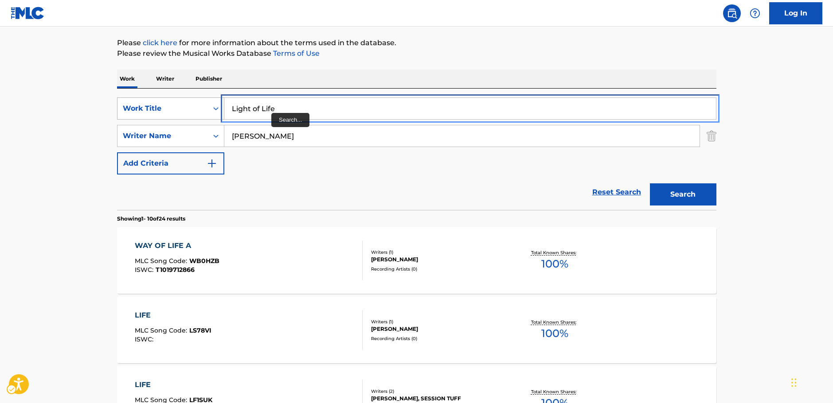
click at [179, 109] on div "SearchWithCriteria11510ebe-0769-4dbf-bd94-791de78d58da Work Title Light of Life" at bounding box center [416, 108] width 599 height 22
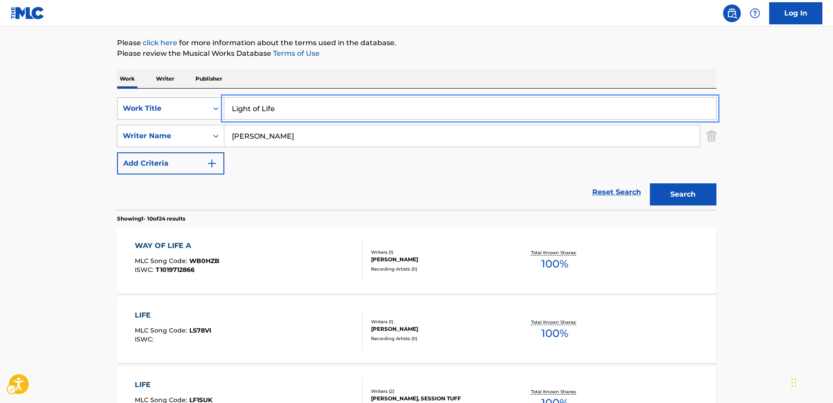
paste input "Inochi no tomoshibi"
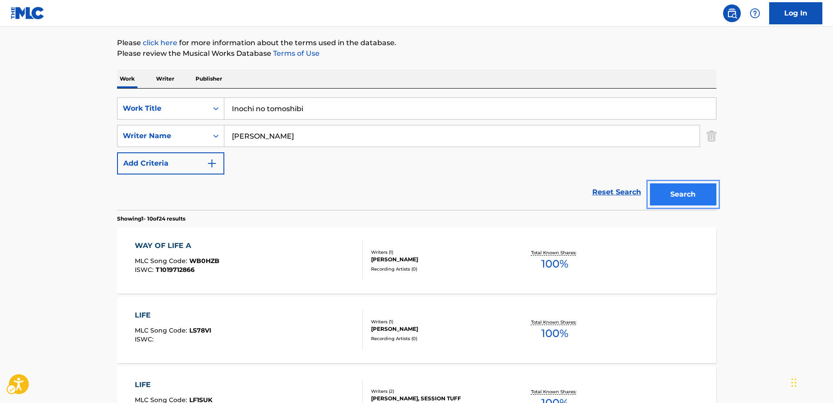
click at [696, 195] on button "Search" at bounding box center [683, 194] width 66 height 22
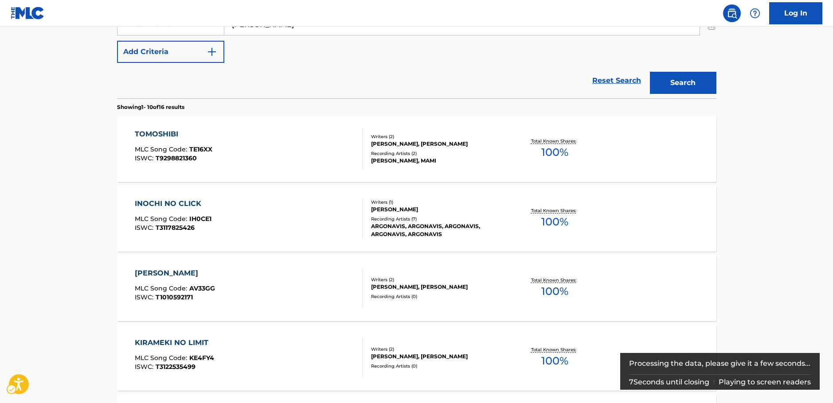
scroll to position [88, 0]
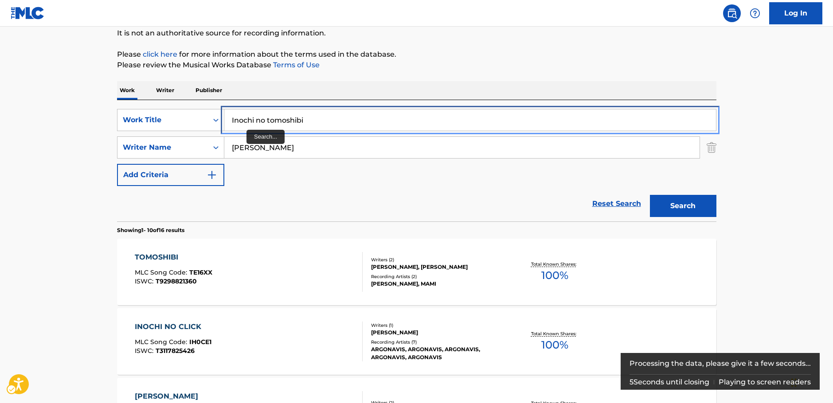
click at [234, 120] on input "Inochi no tomoshibi" at bounding box center [469, 119] width 491 height 21
click at [243, 120] on input "I nochi no tomoshibi" at bounding box center [469, 119] width 491 height 21
click at [289, 121] on input "I no chi no tomoshibi" at bounding box center [469, 119] width 491 height 21
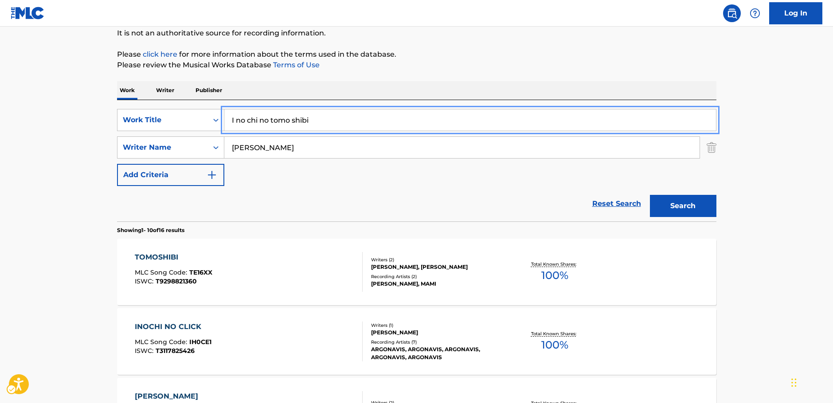
type input "I no chi no tomo shibi"
click at [673, 206] on button "Search" at bounding box center [683, 206] width 66 height 22
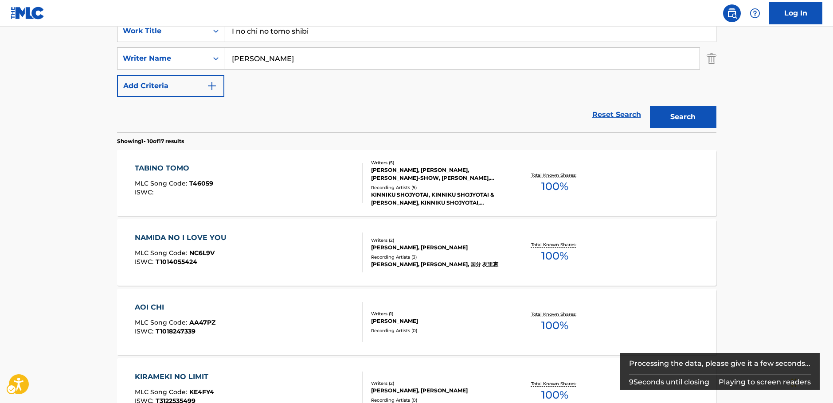
scroll to position [0, 0]
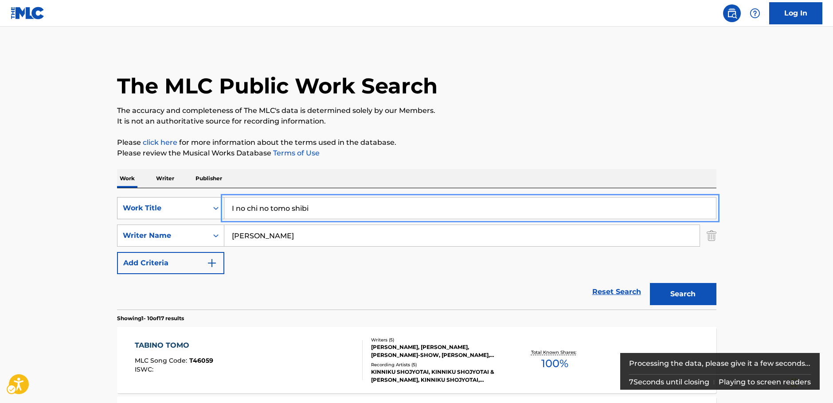
click at [215, 204] on div "SearchWithCriteria11510ebe-0769-4dbf-bd94-791de78d58da Work Title I no chi no t…" at bounding box center [416, 208] width 599 height 22
